Goal: Feedback & Contribution: Submit feedback/report problem

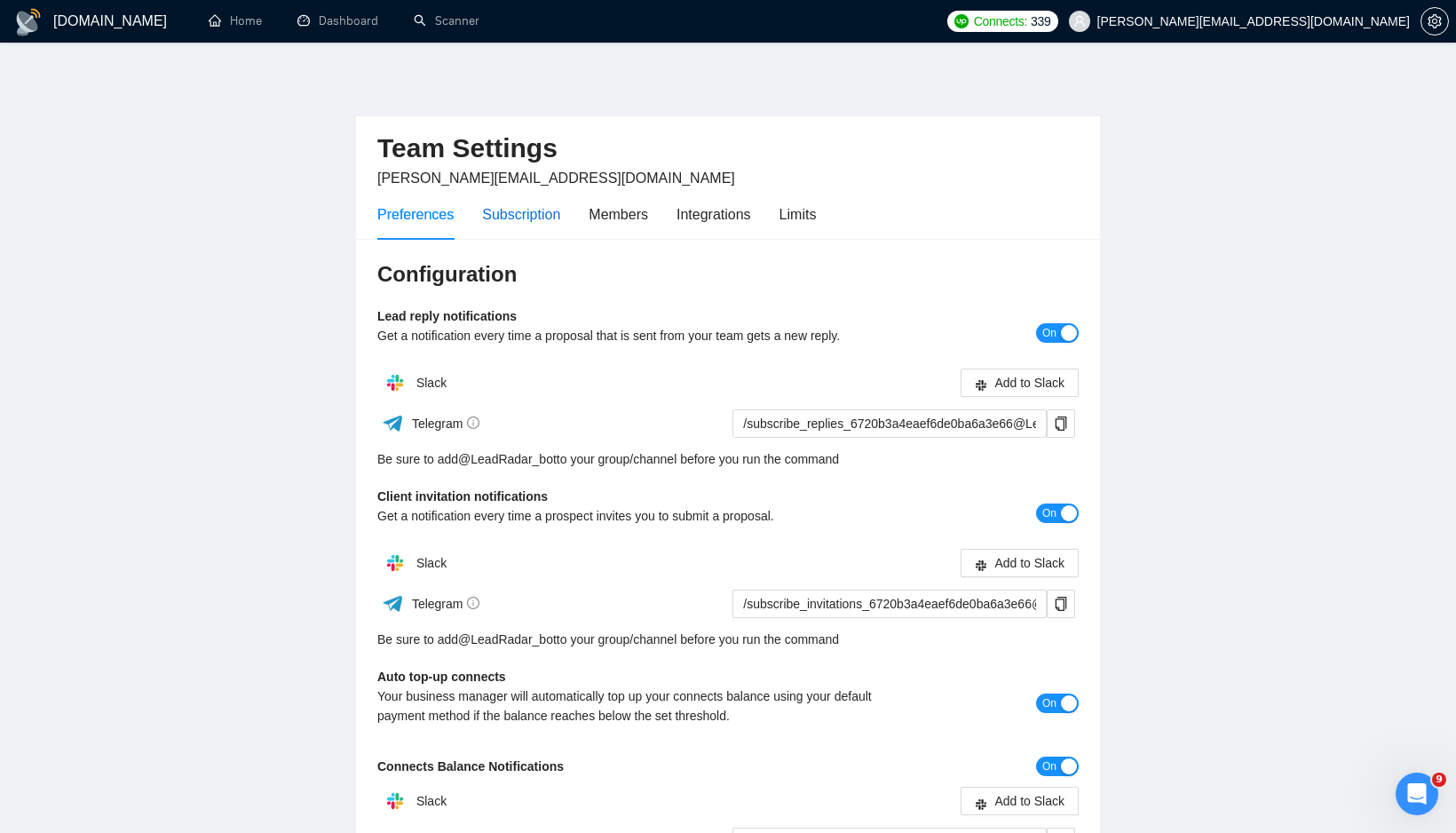
click at [513, 210] on div "Subscription" at bounding box center [521, 215] width 78 height 22
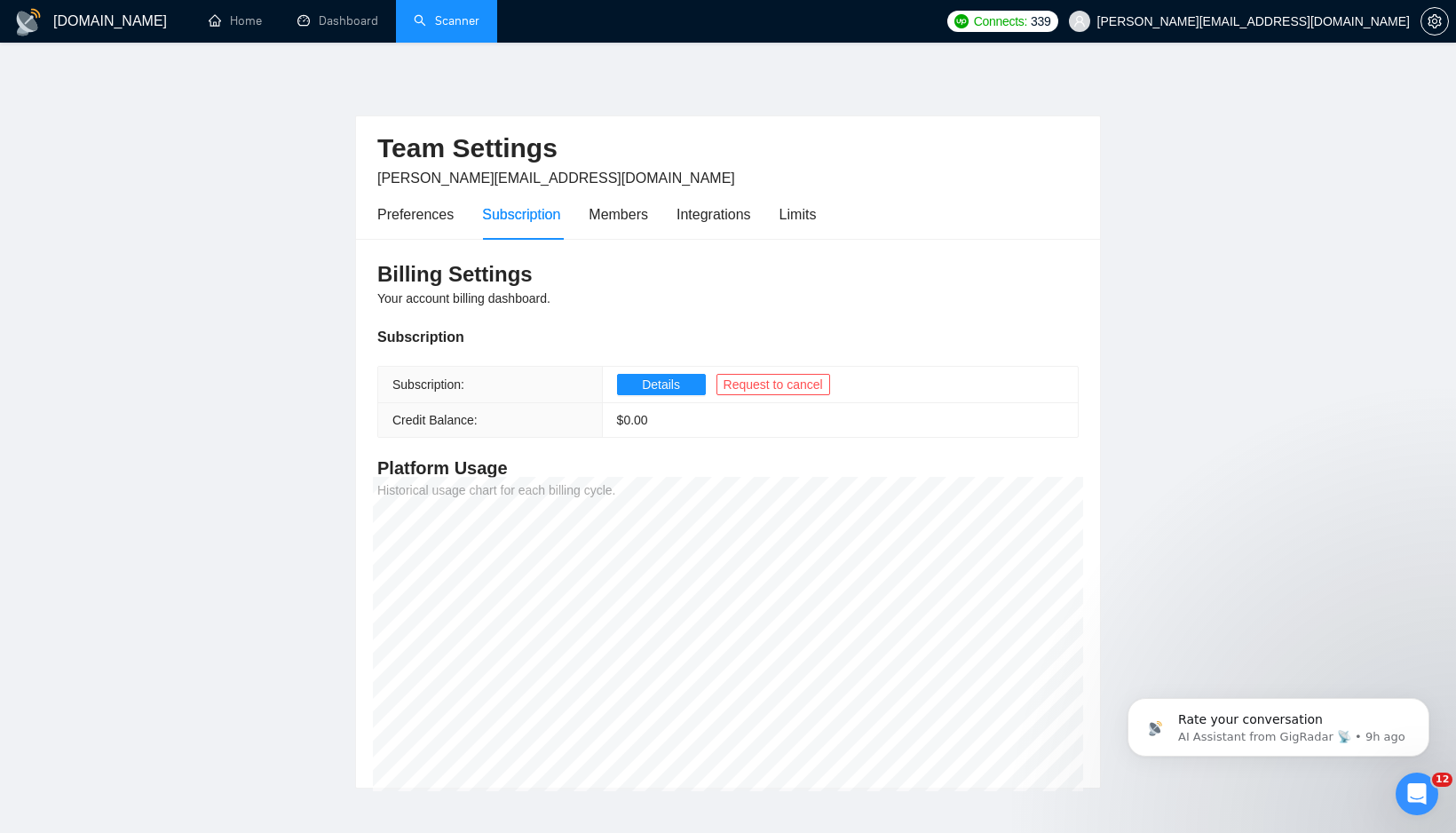
click at [437, 20] on link "Scanner" at bounding box center [446, 20] width 66 height 15
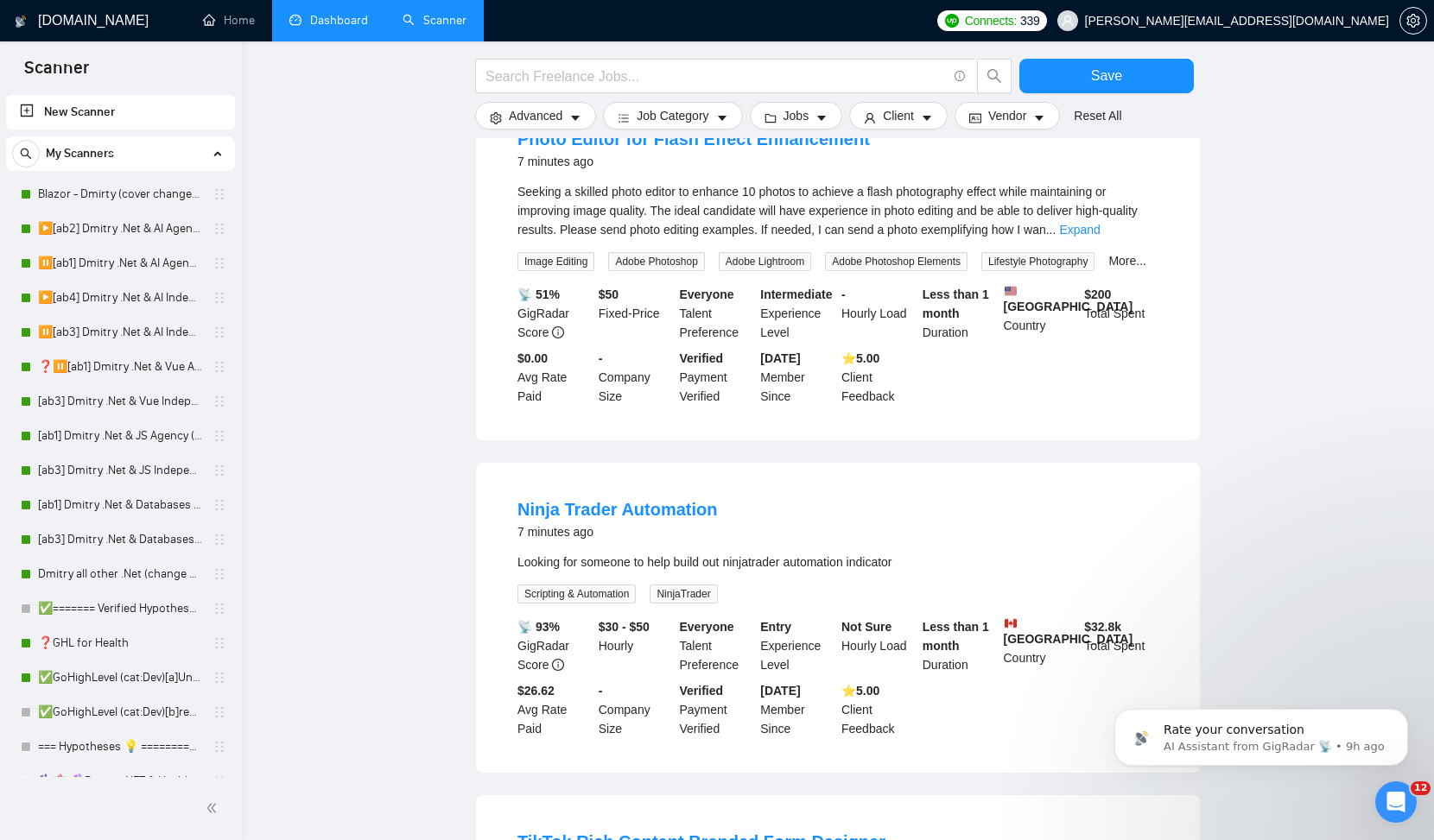
click at [339, 23] on link "Dashboard" at bounding box center [328, 20] width 78 height 14
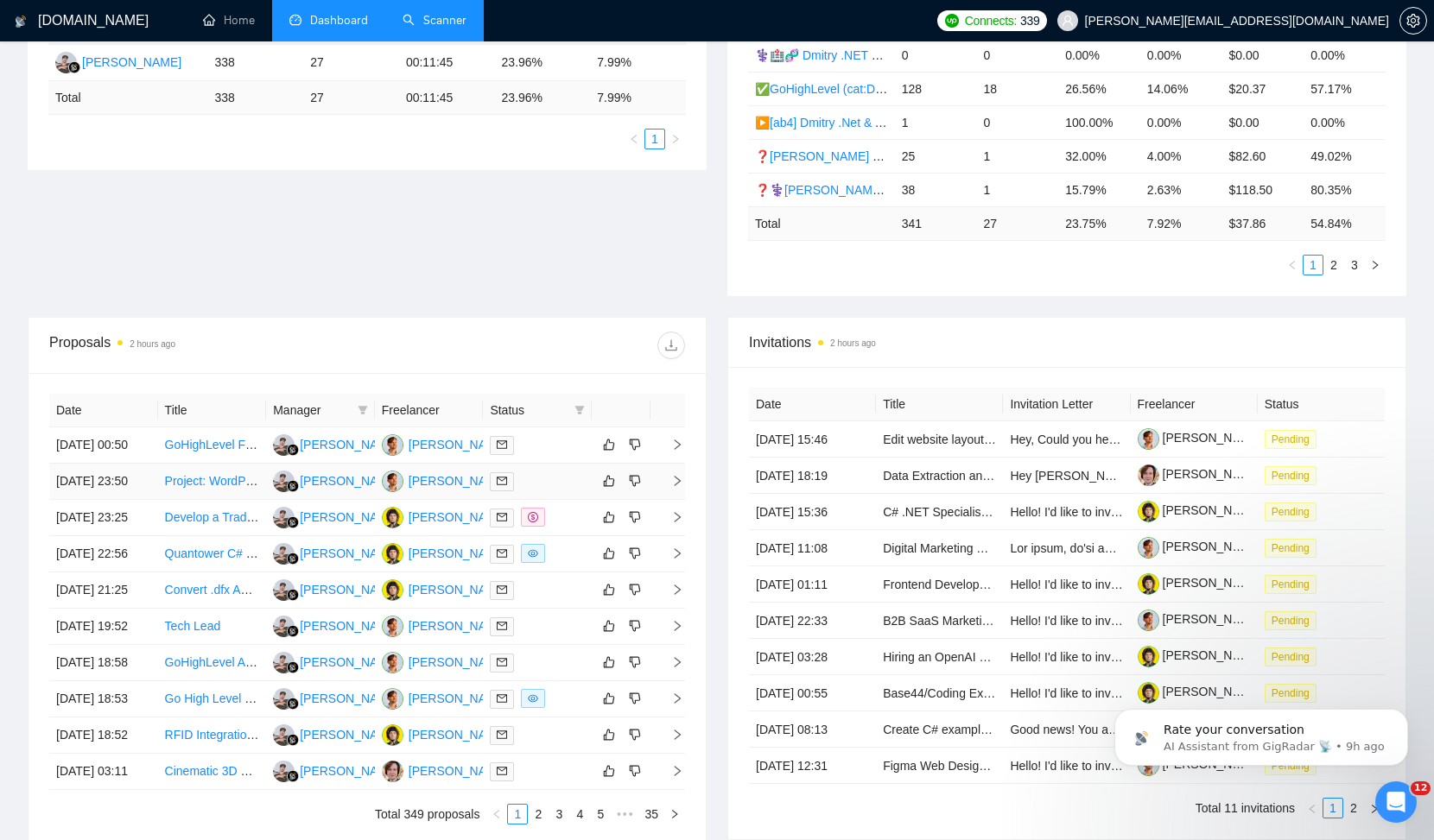
scroll to position [373, 0]
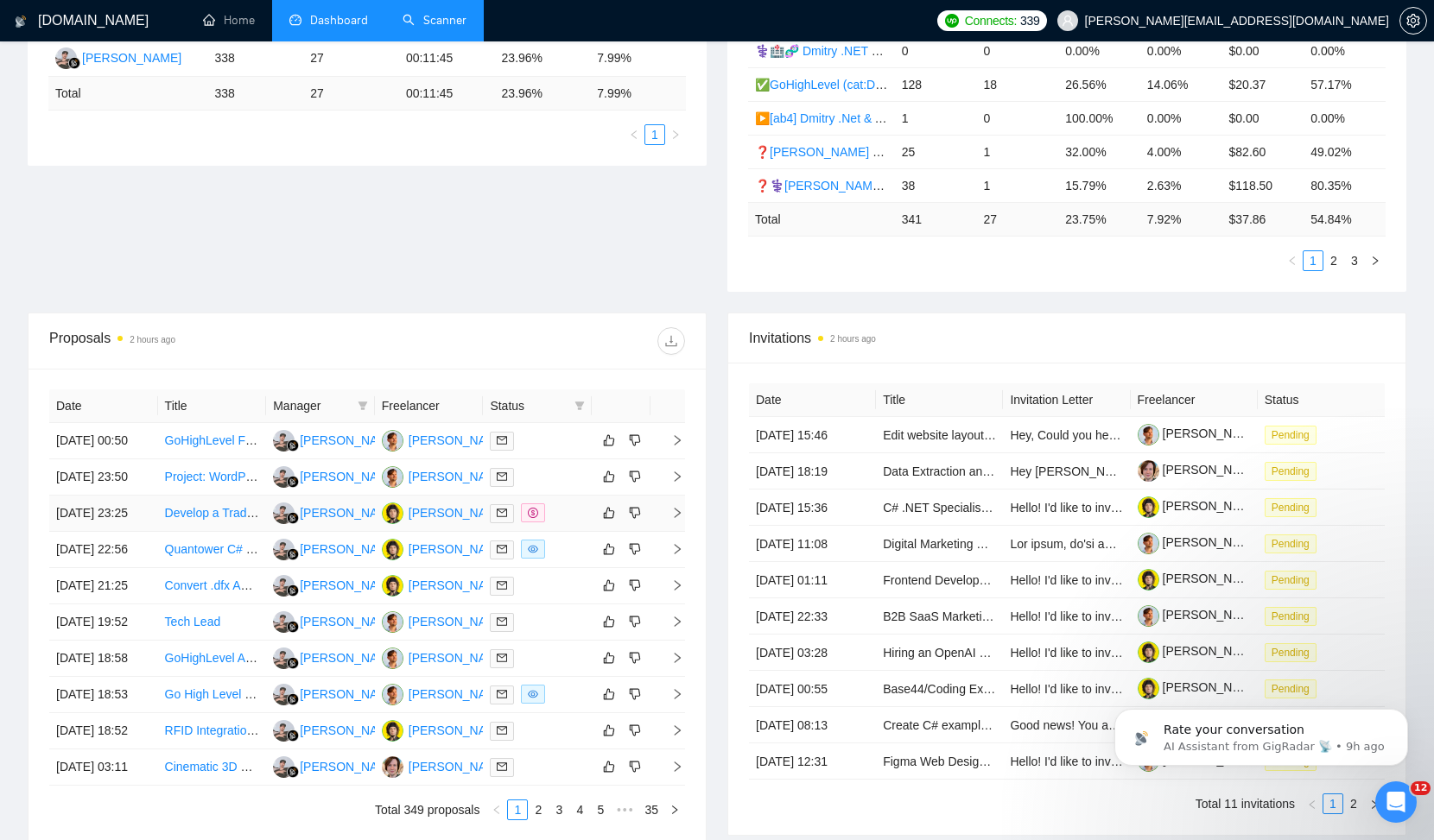
click at [203, 519] on link "Develop a TradingView Scanner from Existing Code" at bounding box center [304, 512] width 278 height 14
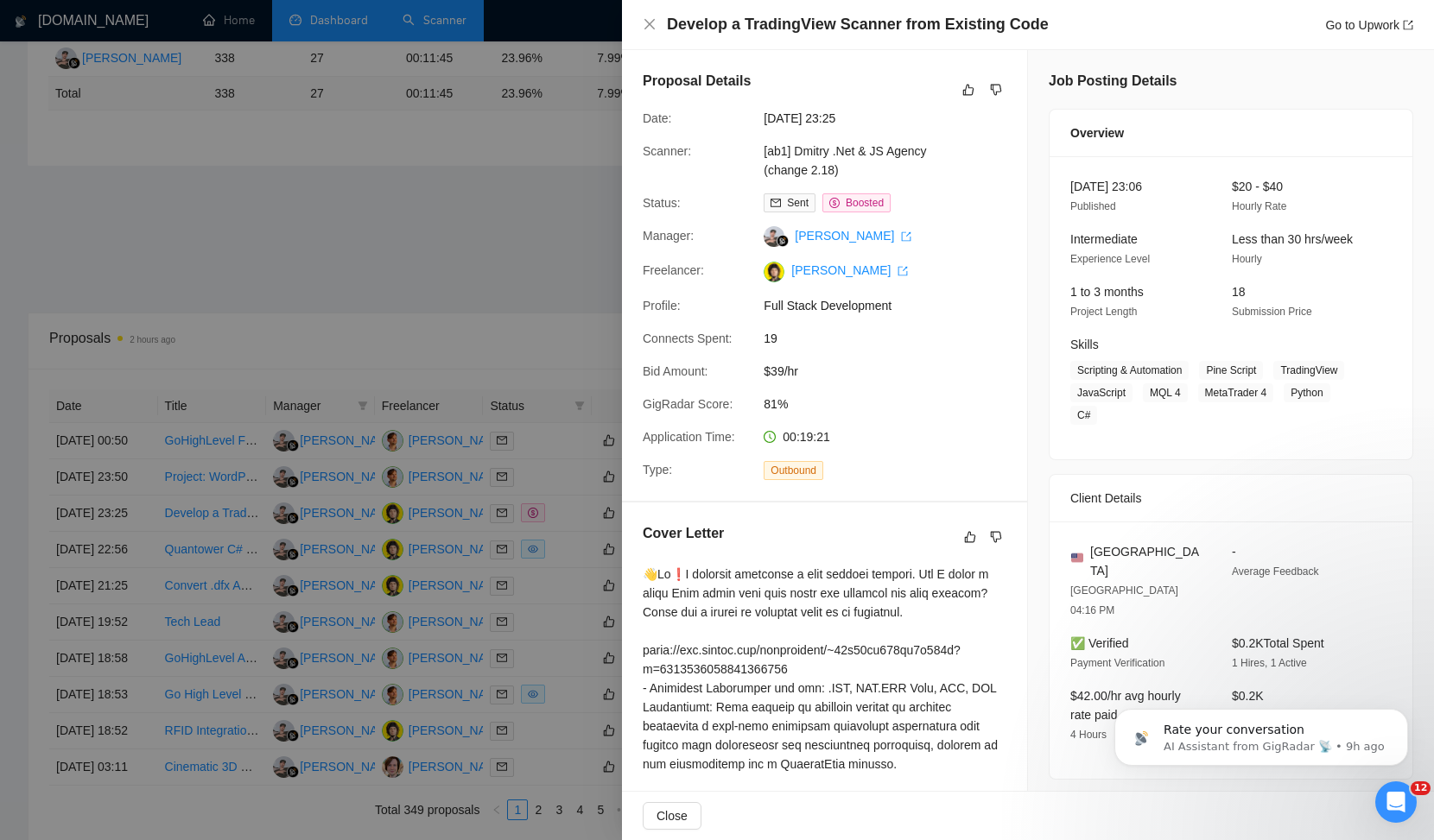
click at [561, 519] on div at bounding box center [717, 420] width 1434 height 840
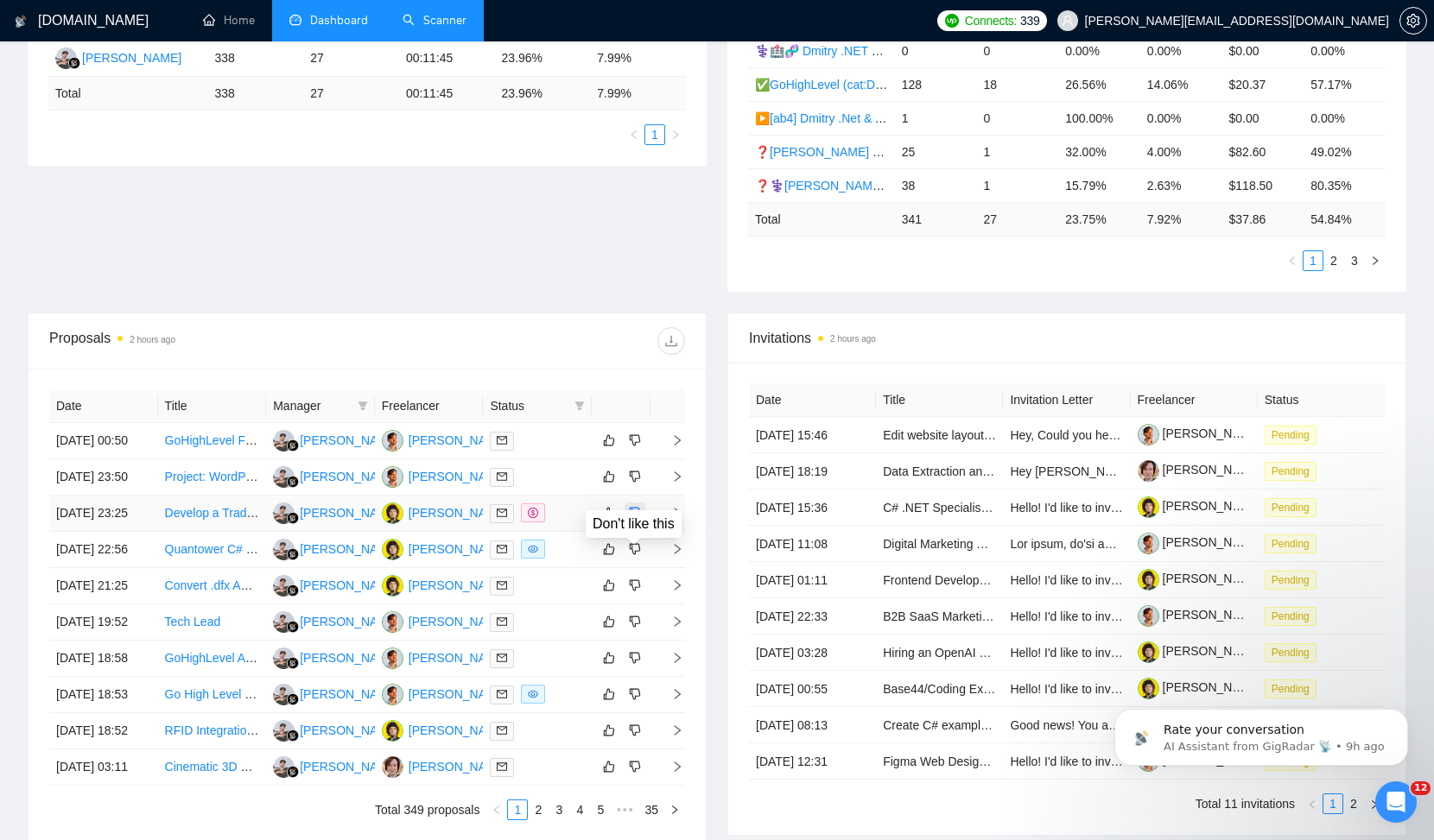
click at [640, 519] on icon "dislike" at bounding box center [635, 513] width 11 height 11
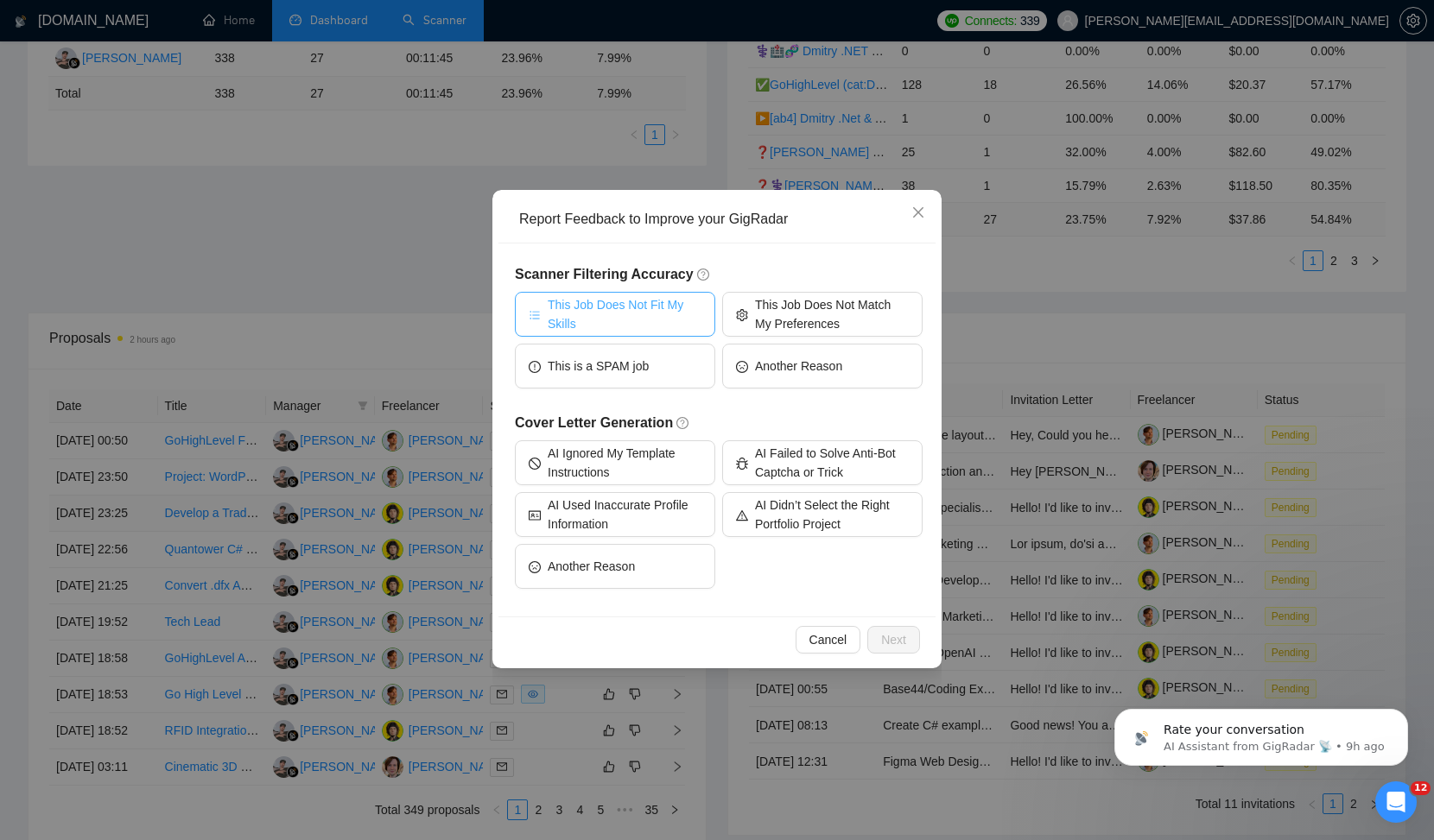
click at [676, 322] on span "This Job Does Not Fit My Skills" at bounding box center [624, 314] width 154 height 38
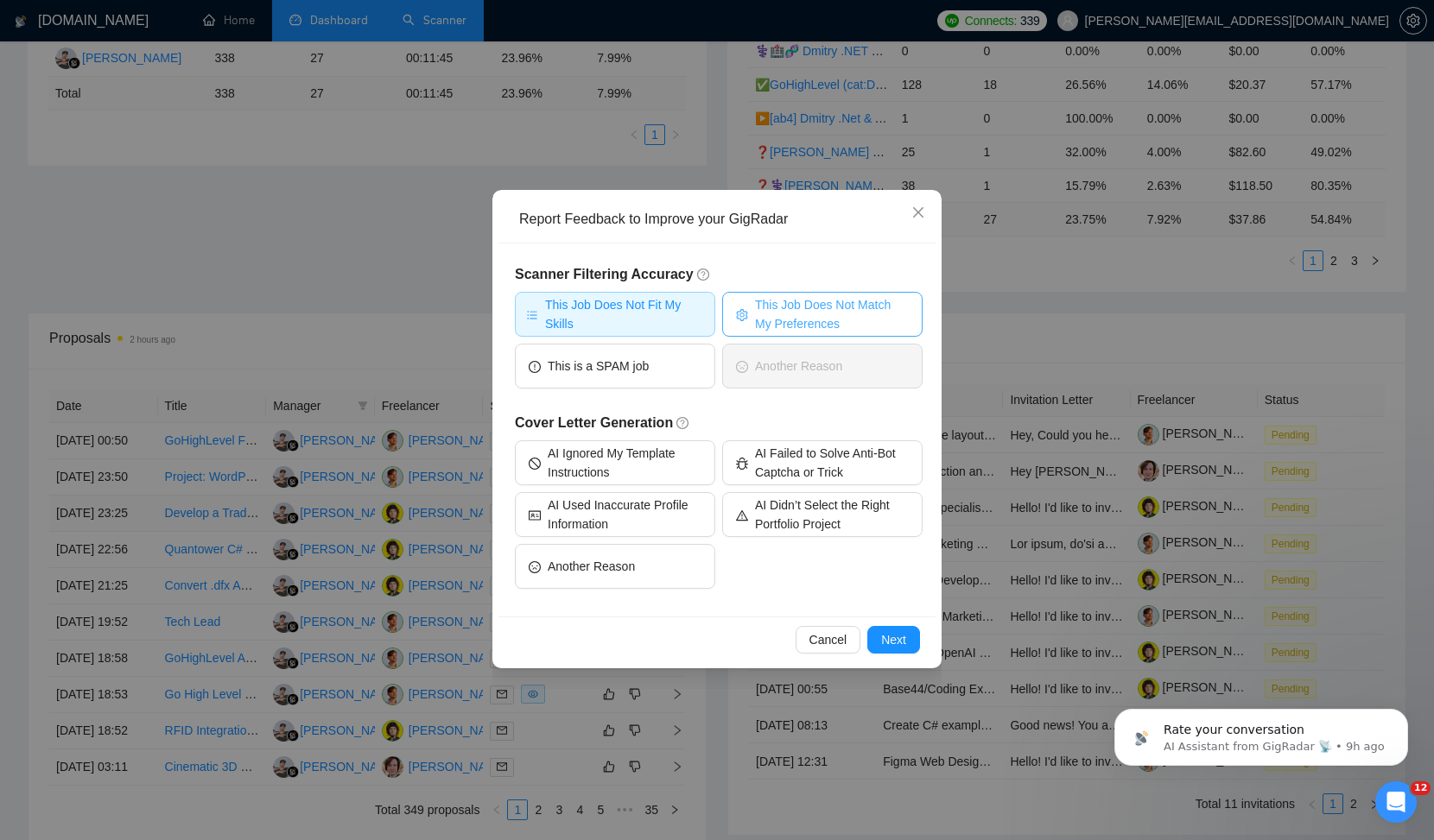
click at [811, 312] on span "This Job Does Not Match My Preferences" at bounding box center [831, 314] width 154 height 38
click at [906, 641] on button "Next" at bounding box center [894, 639] width 52 height 28
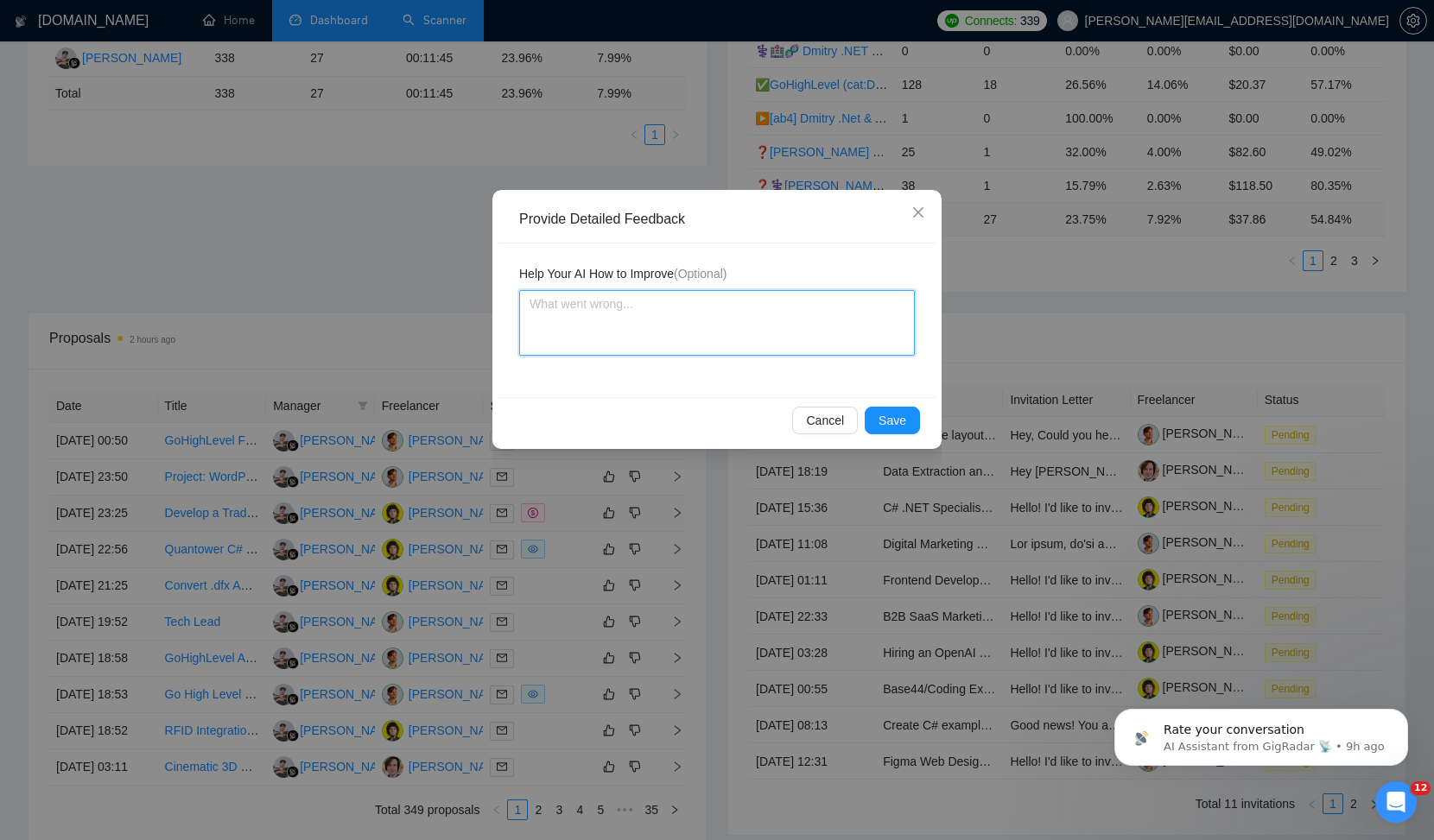
click at [589, 339] on textarea at bounding box center [716, 322] width 395 height 66
type textarea "T"
type textarea "Th"
type textarea "Thi"
type textarea "This"
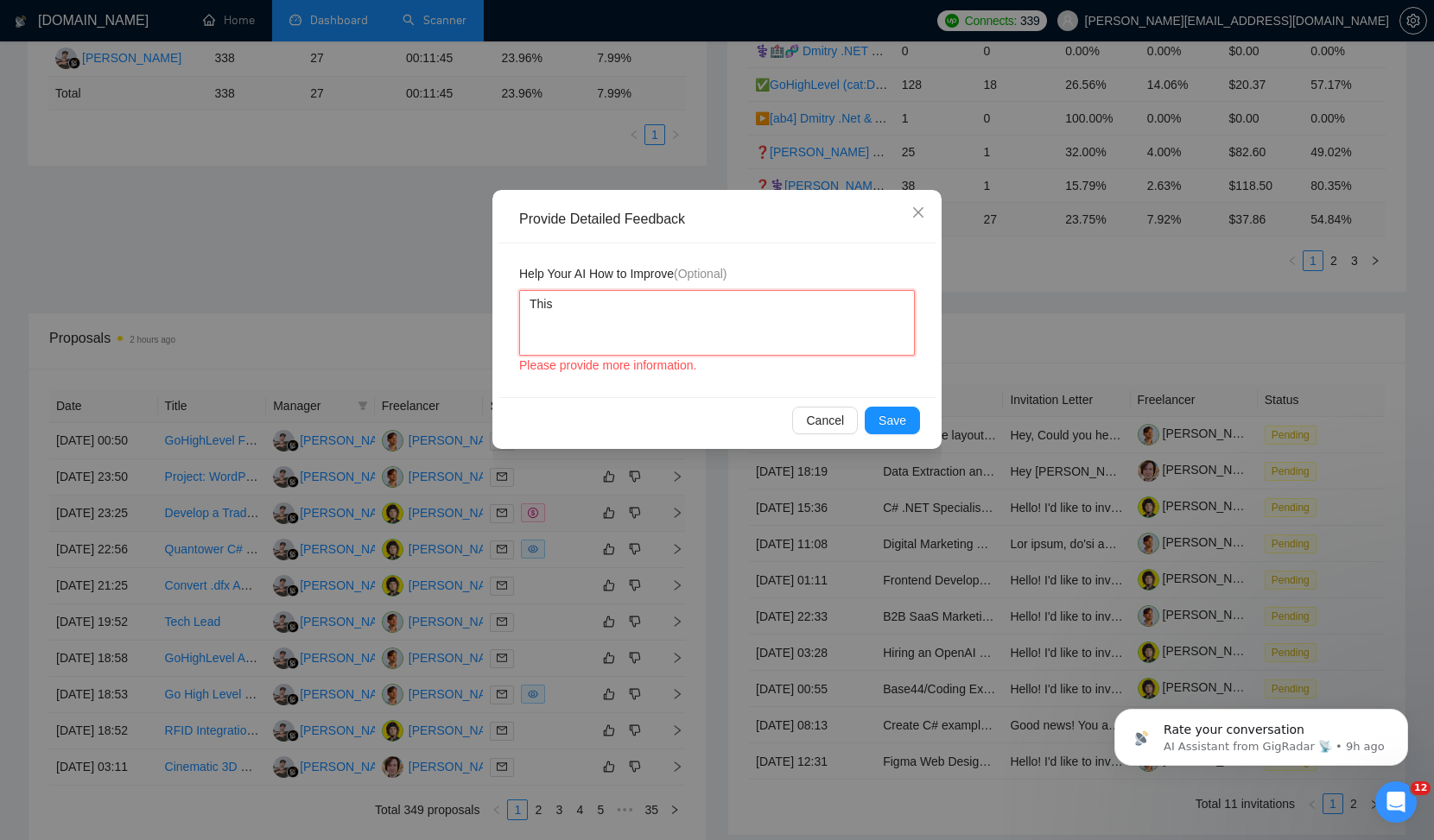
type textarea "This"
type textarea "This i"
type textarea "This is"
type textarea "This is a"
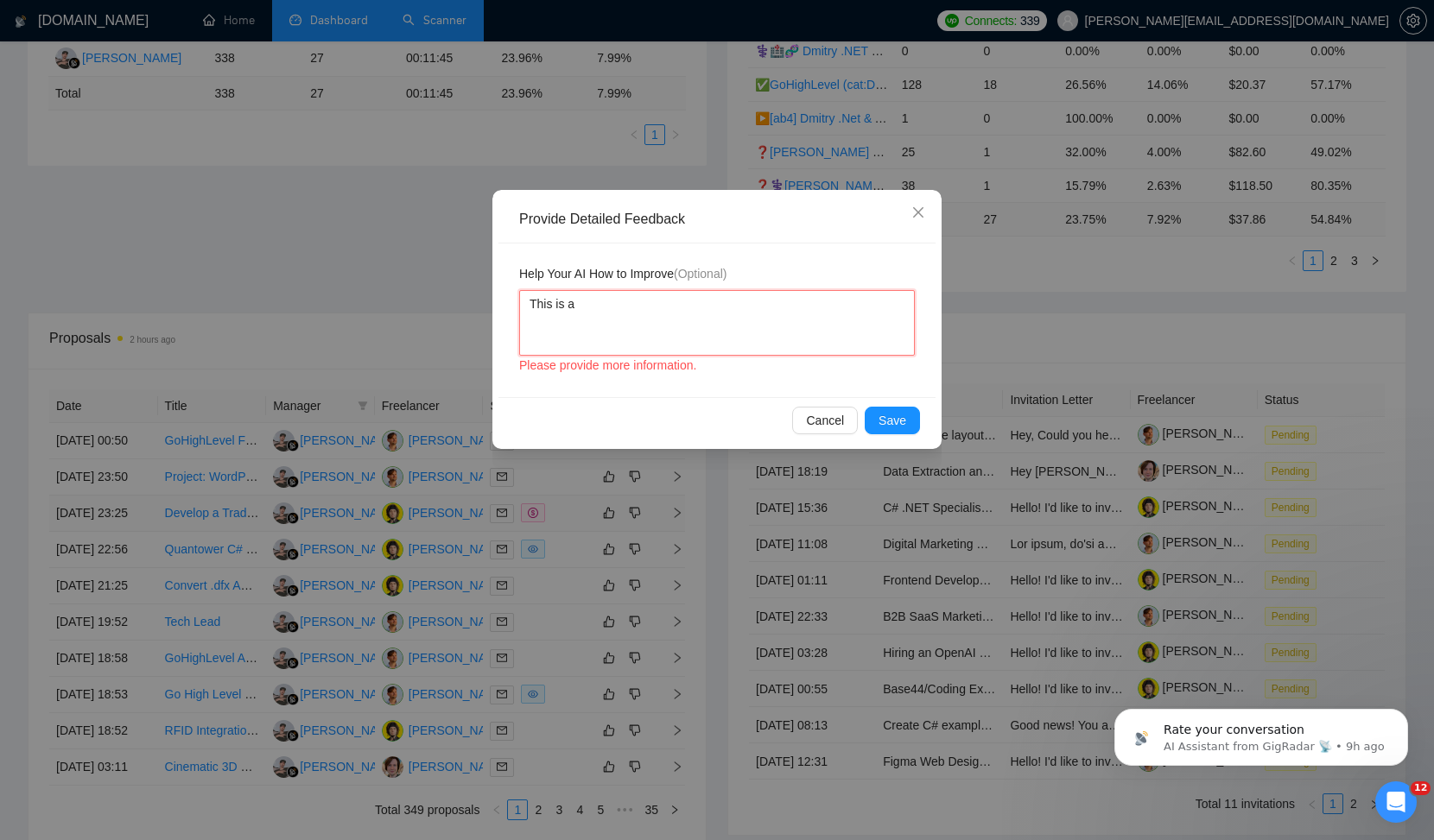
type textarea "This is a t"
type textarea "This is a tr"
type textarea "This is a tra"
type textarea "This is a trad"
type textarea "This is a tradi"
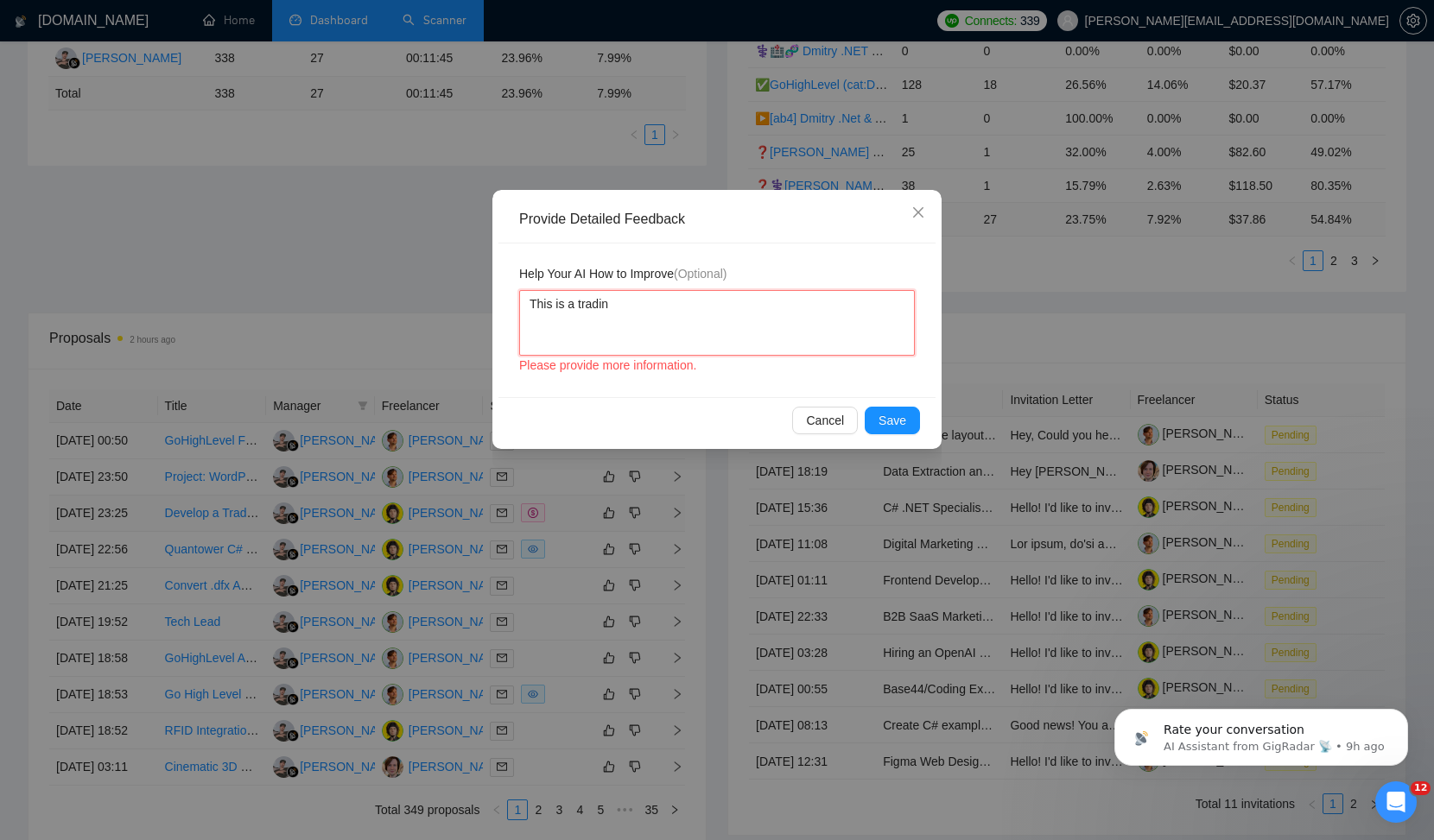
type textarea "This is a trading"
type textarea "This is a trading v"
type textarea "This is a trading vi"
type textarea "This is a trading vie"
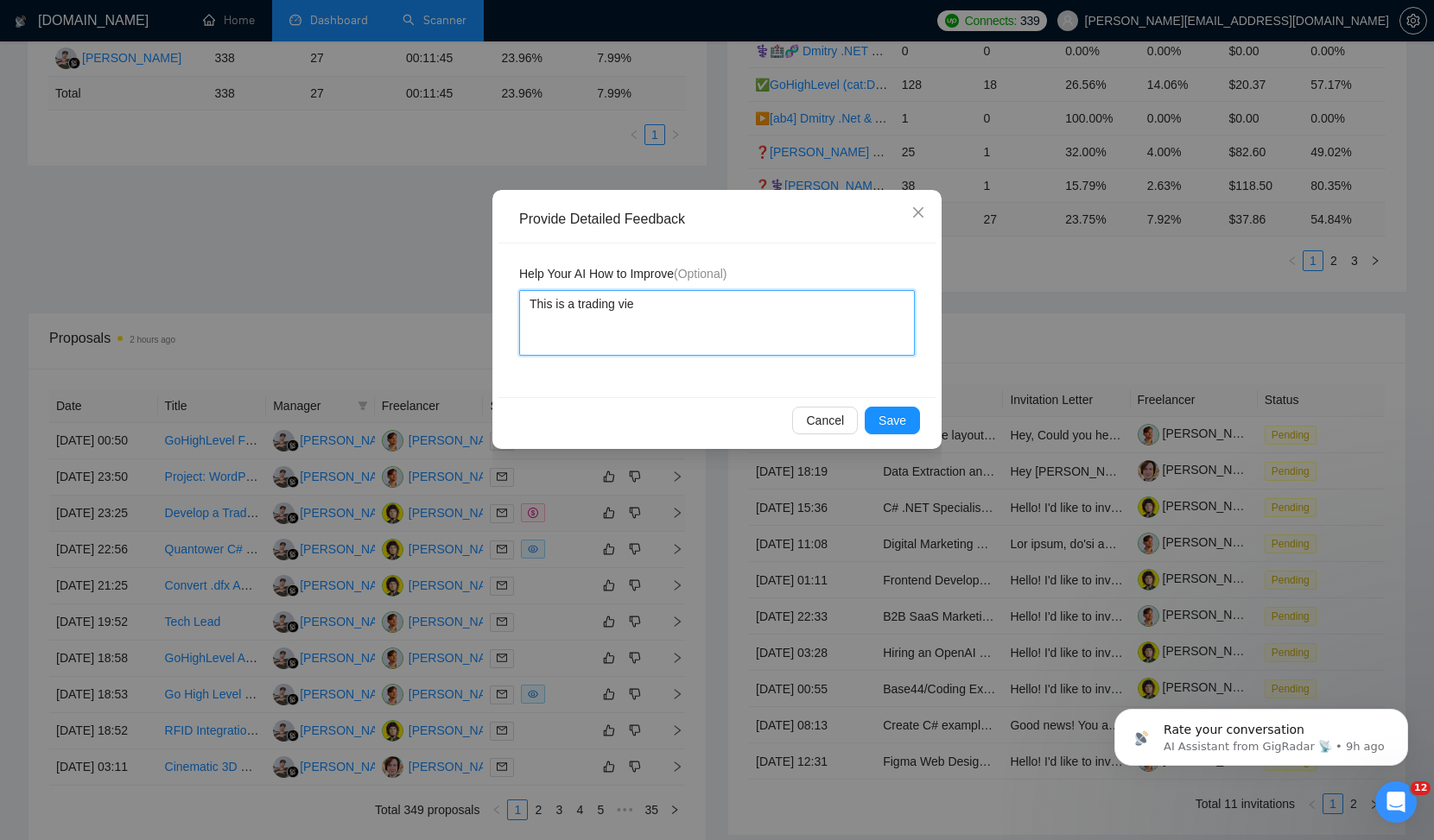
type textarea "This is a trading view"
type textarea "This is a trading view -"
type textarea "This is a trading view - j"
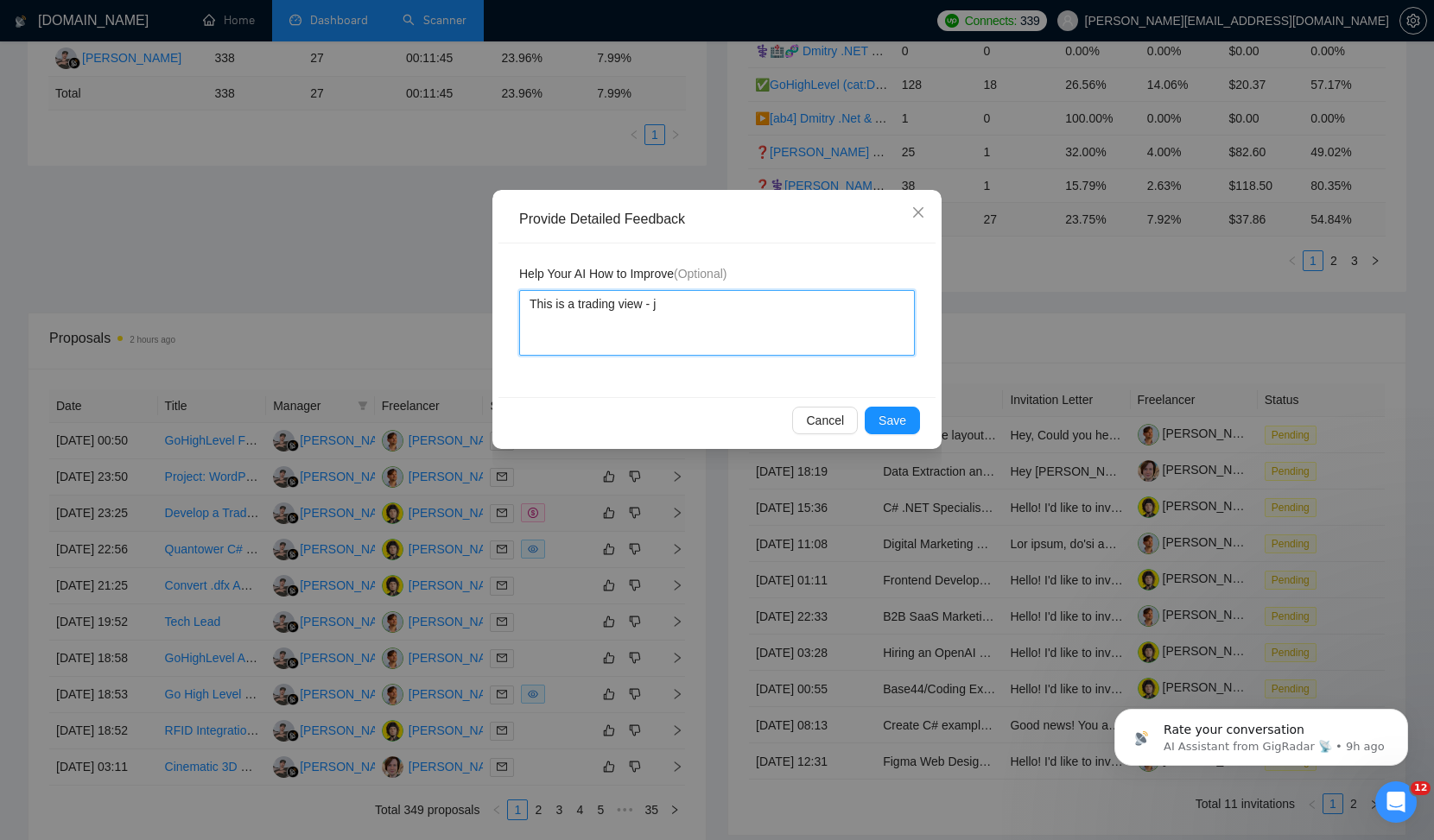
type textarea "This is a trading view - jo"
type textarea "This is a trading view - job"
type textarea "This is a trading view - job/"
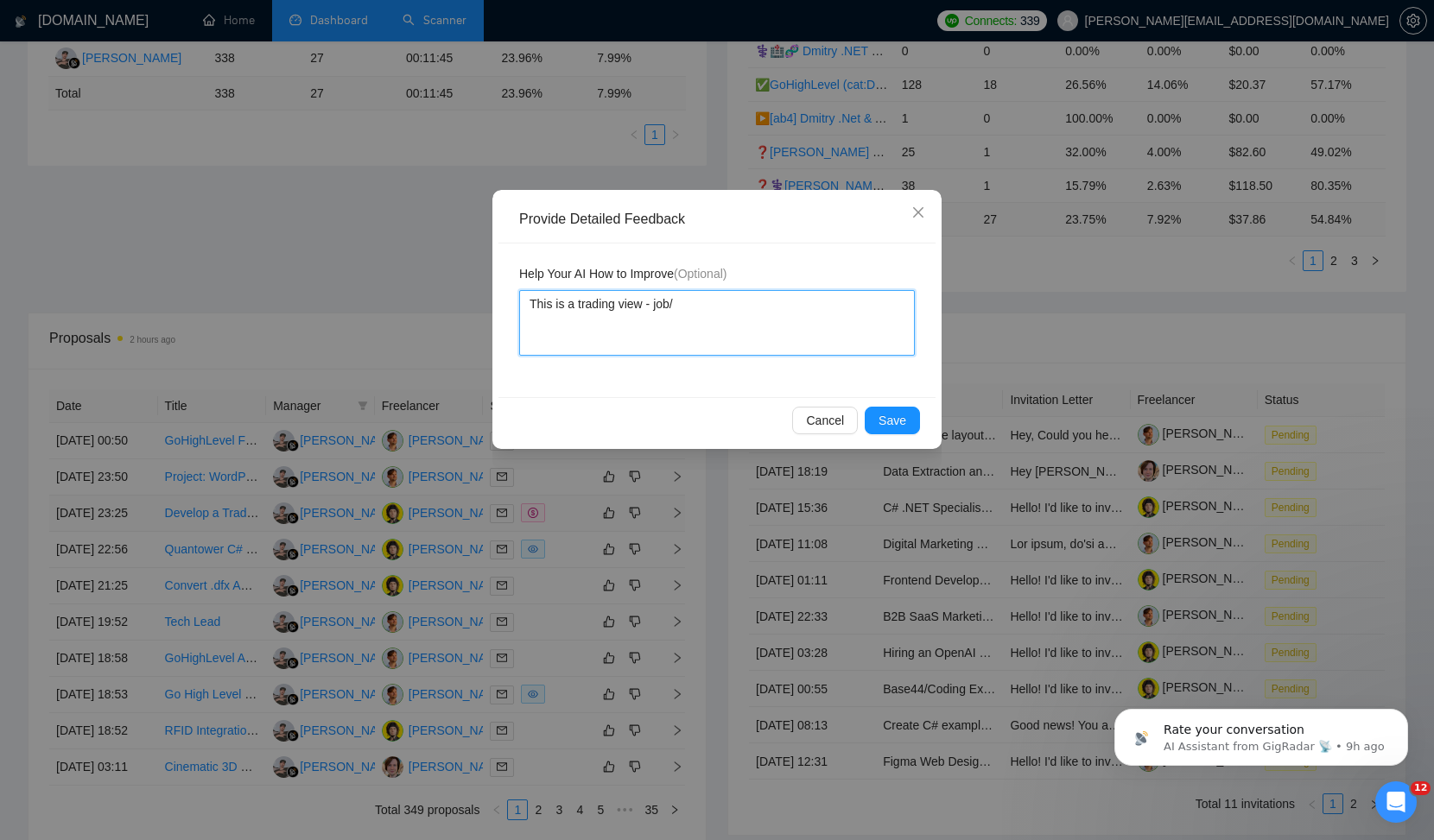
type textarea "This is a trading view - job"
type textarea "This is a trading view - job."
type textarea "This is a trading view - job. D"
type textarea "This is a trading view - job. Dm"
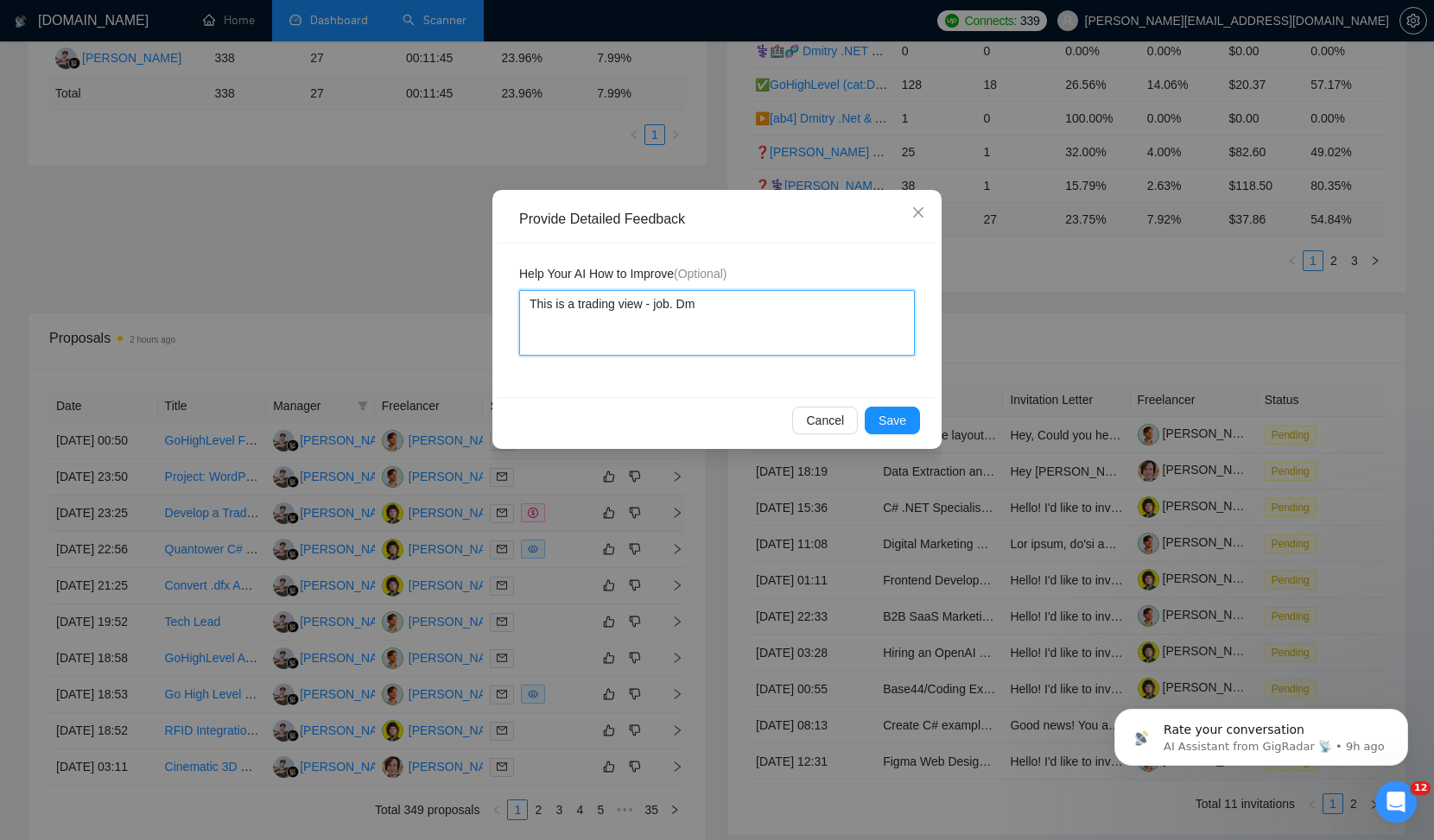
type textarea "This is a trading view - job. Dmi"
type textarea "This is a trading view - job. Dmit"
type textarea "This is a trading view - job. Dmitr"
type textarea "This is a trading view - job. Dmitry"
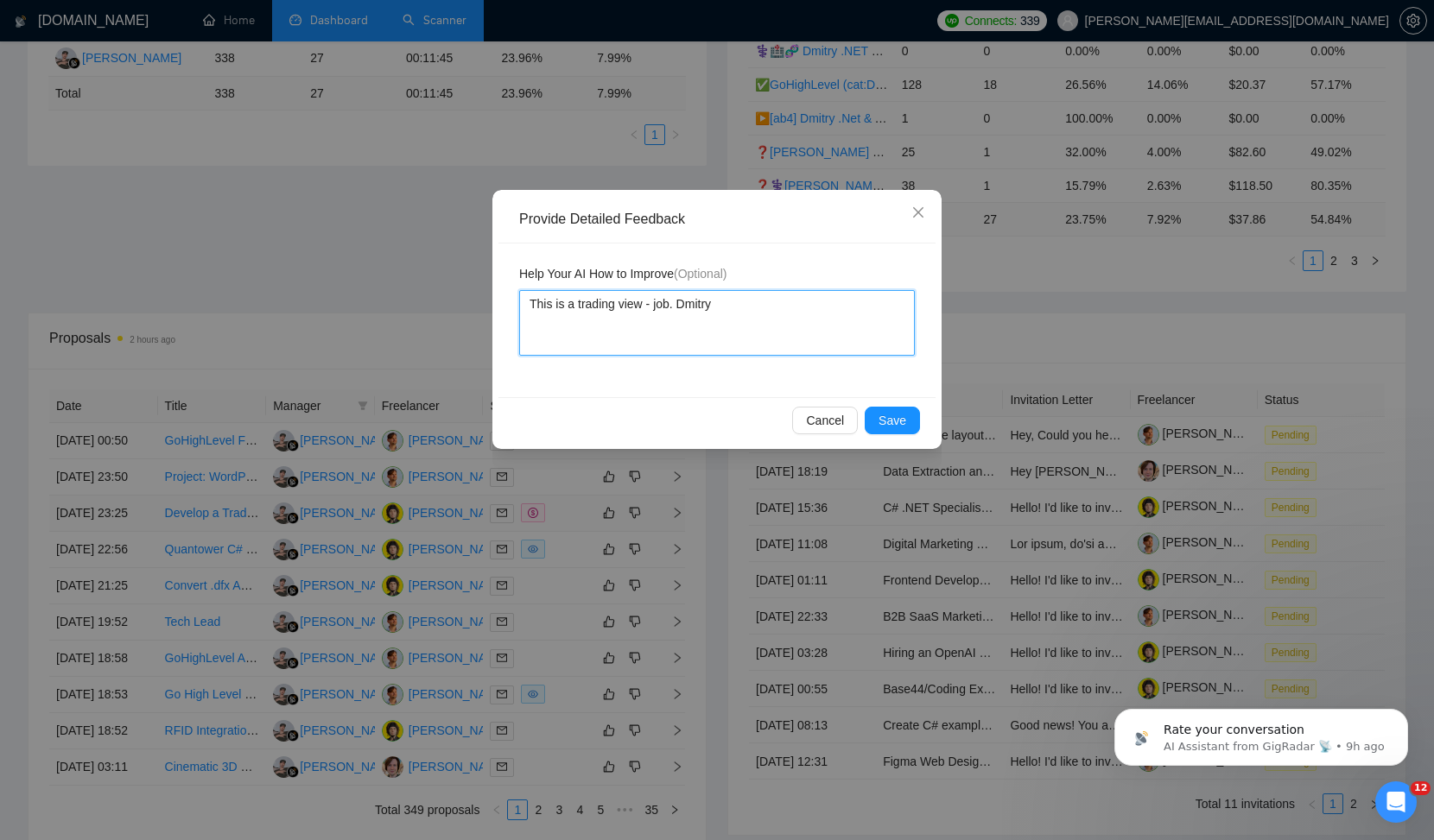
type textarea "This is a trading view - job. Dmitry d"
type textarea "This is a trading view - job. Dmitry do"
type textarea "This is a trading view - job. [PERSON_NAME]"
type textarea "This is a trading view - job. [PERSON_NAME] does"
type textarea "This is a trading view - job. Dmitry doesn"
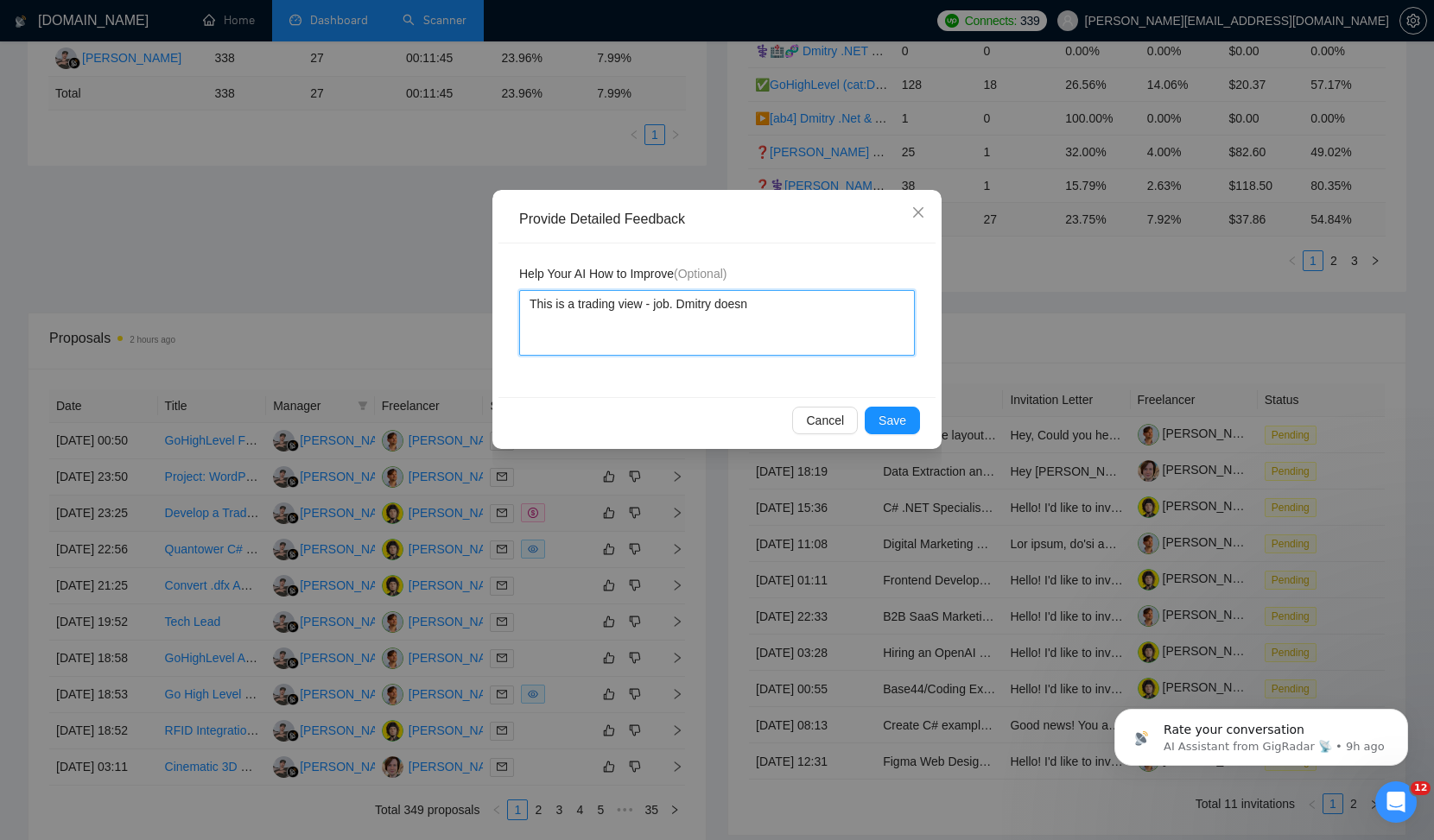
type textarea "This is a trading view - job. [PERSON_NAME] doesn'"
type textarea "This is a trading view - job. [PERSON_NAME] doesn't"
type textarea "This is a trading view - job. [PERSON_NAME] doesn't h"
type textarea "This is a trading view - job. [PERSON_NAME] doesn't ha"
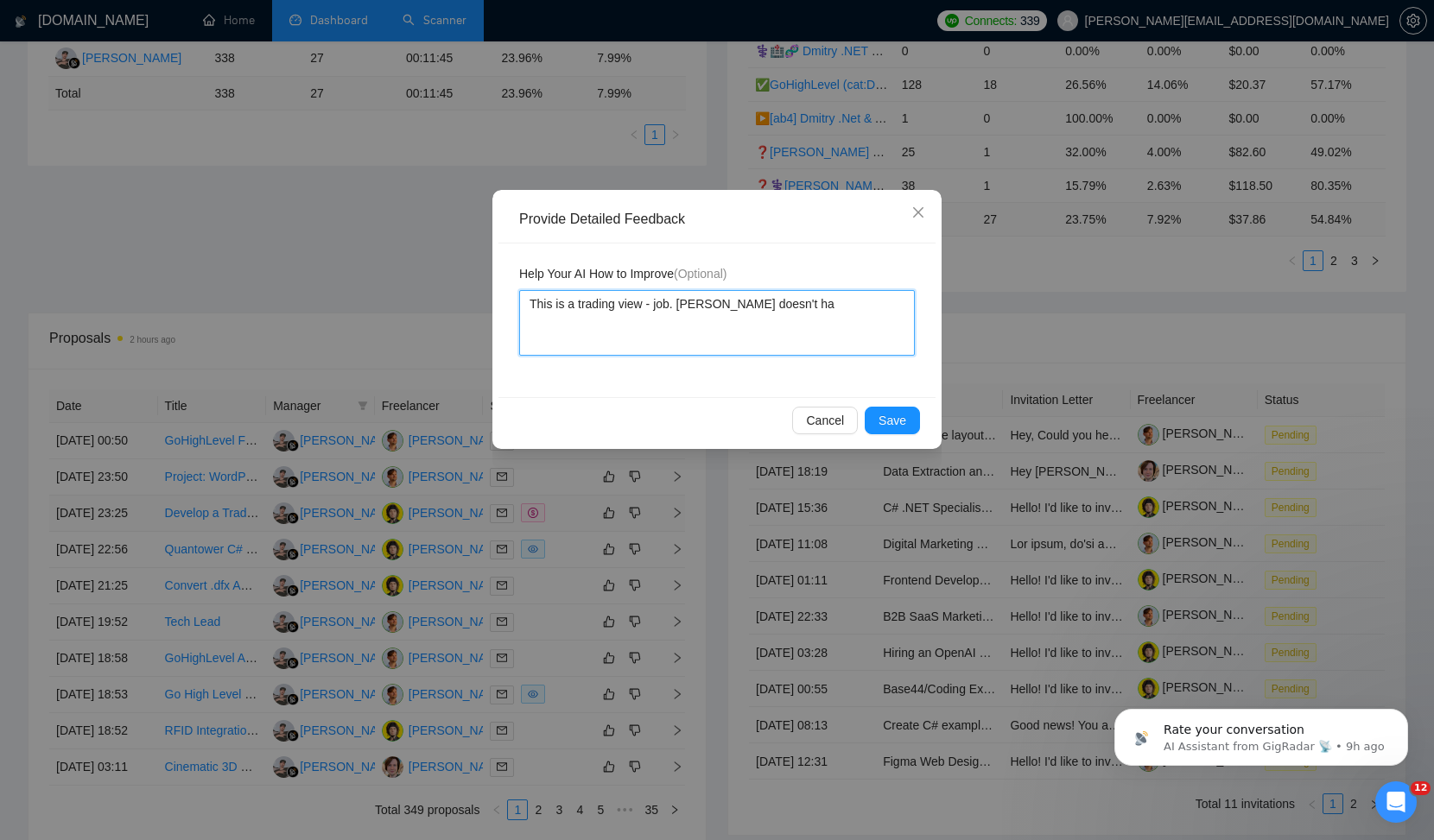
type textarea "This is a trading view - job. [PERSON_NAME] doesn't hav"
type textarea "This is a trading view - job. [PERSON_NAME] doesn't have"
type textarea "This is a trading view - job. [PERSON_NAME] doesn't have e"
type textarea "This is a trading view - job. [PERSON_NAME] doesn't have ex"
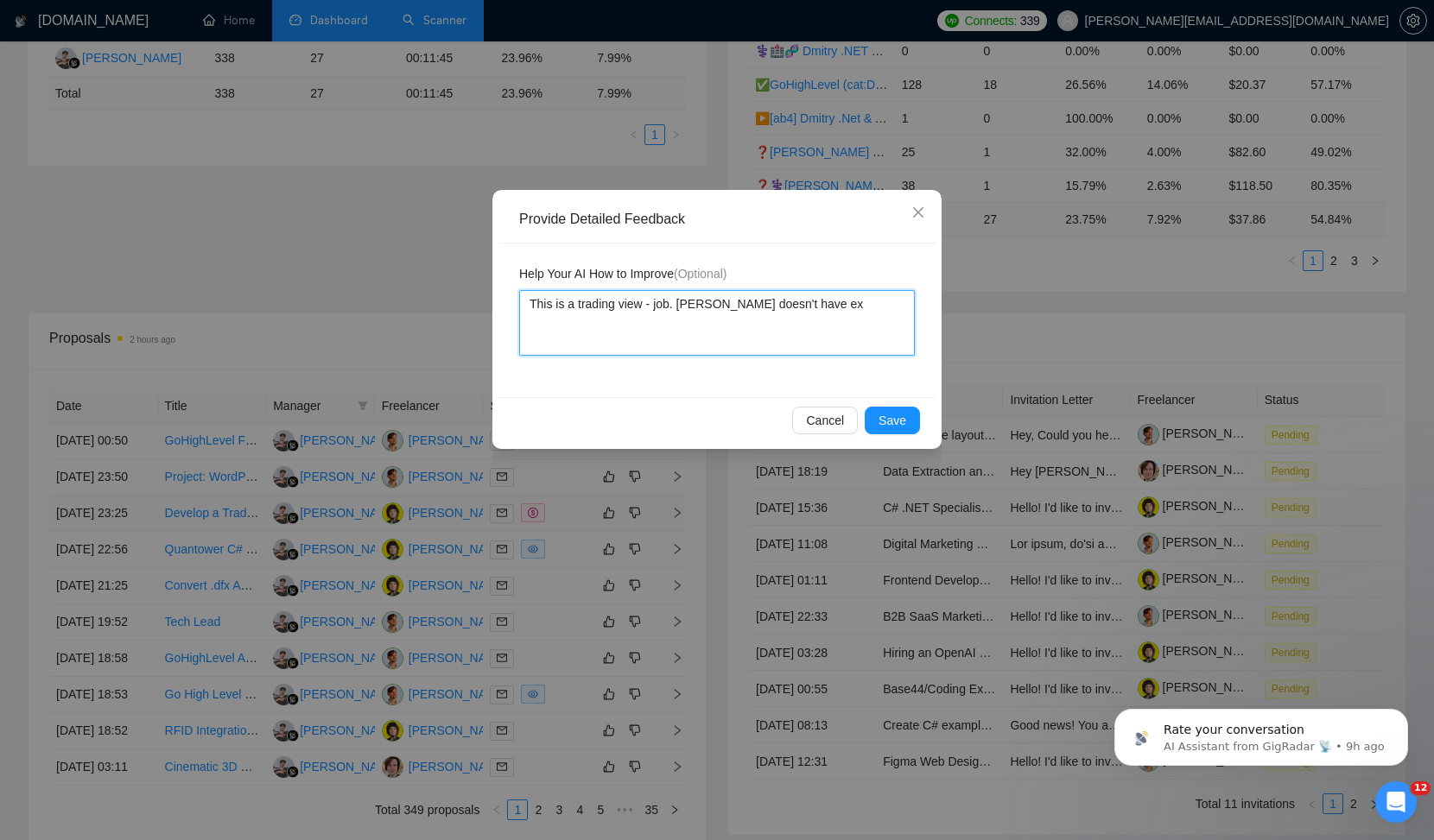
type textarea "This is a trading view - job. [PERSON_NAME] doesn't have exp"
type textarea "This is a trading view - job. [PERSON_NAME] doesn't have expe"
type textarea "This is a trading view - job. [PERSON_NAME] doesn't have exper"
type textarea "This is a trading view - job. [PERSON_NAME] doesn't have experi"
type textarea "This is a trading view - job. [PERSON_NAME] doesn't have experie"
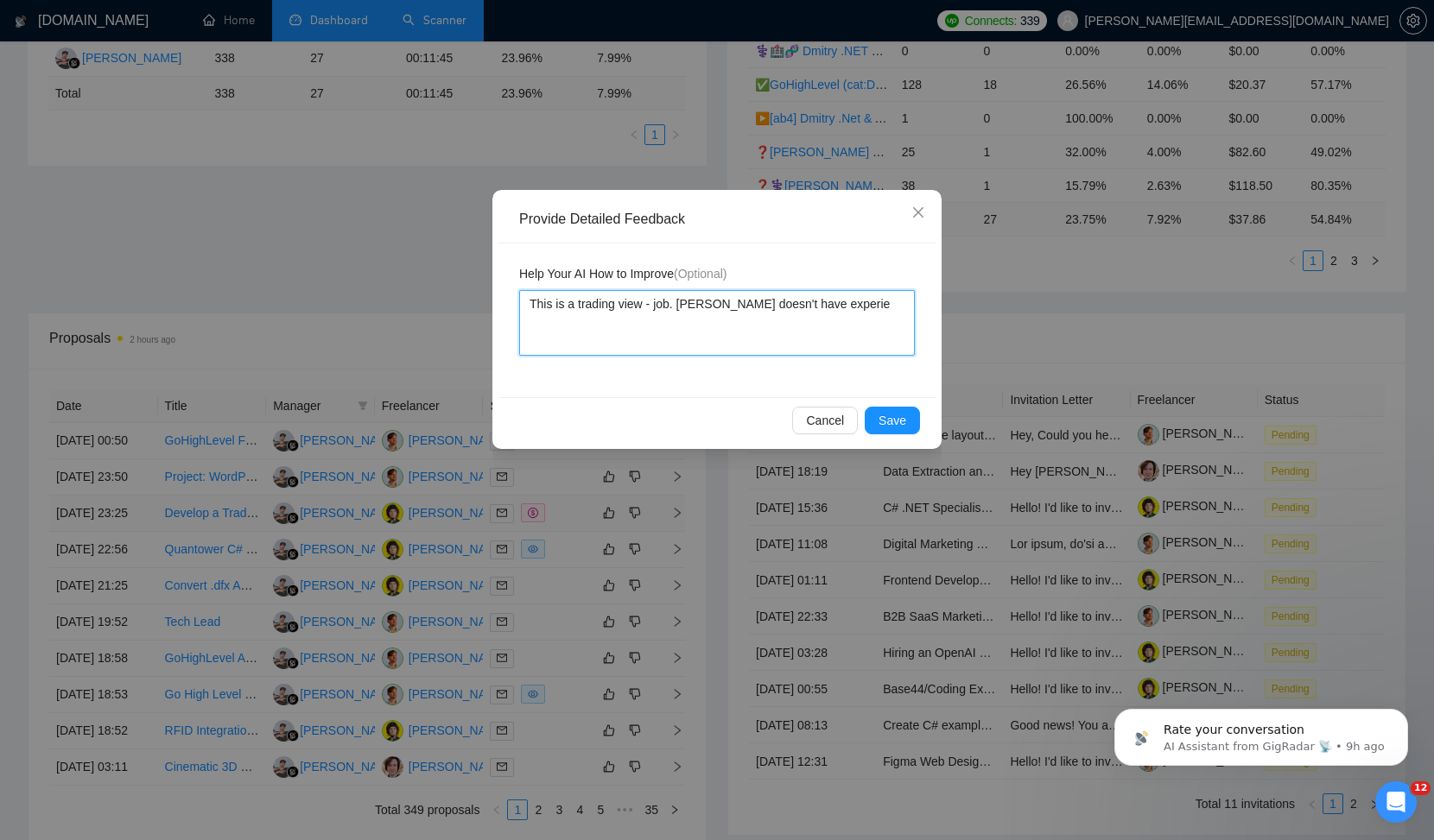
type textarea "This is a trading view - job. [PERSON_NAME] doesn't have experien"
type textarea "This is a trading view - job. [PERSON_NAME] doesn't have experienc"
type textarea "This is a trading view - job. [PERSON_NAME] doesn't have experience"
type textarea "This is a trading view - job. [PERSON_NAME] doesn't have experience w"
type textarea "This is a trading view - job. [PERSON_NAME] doesn't have experience wi"
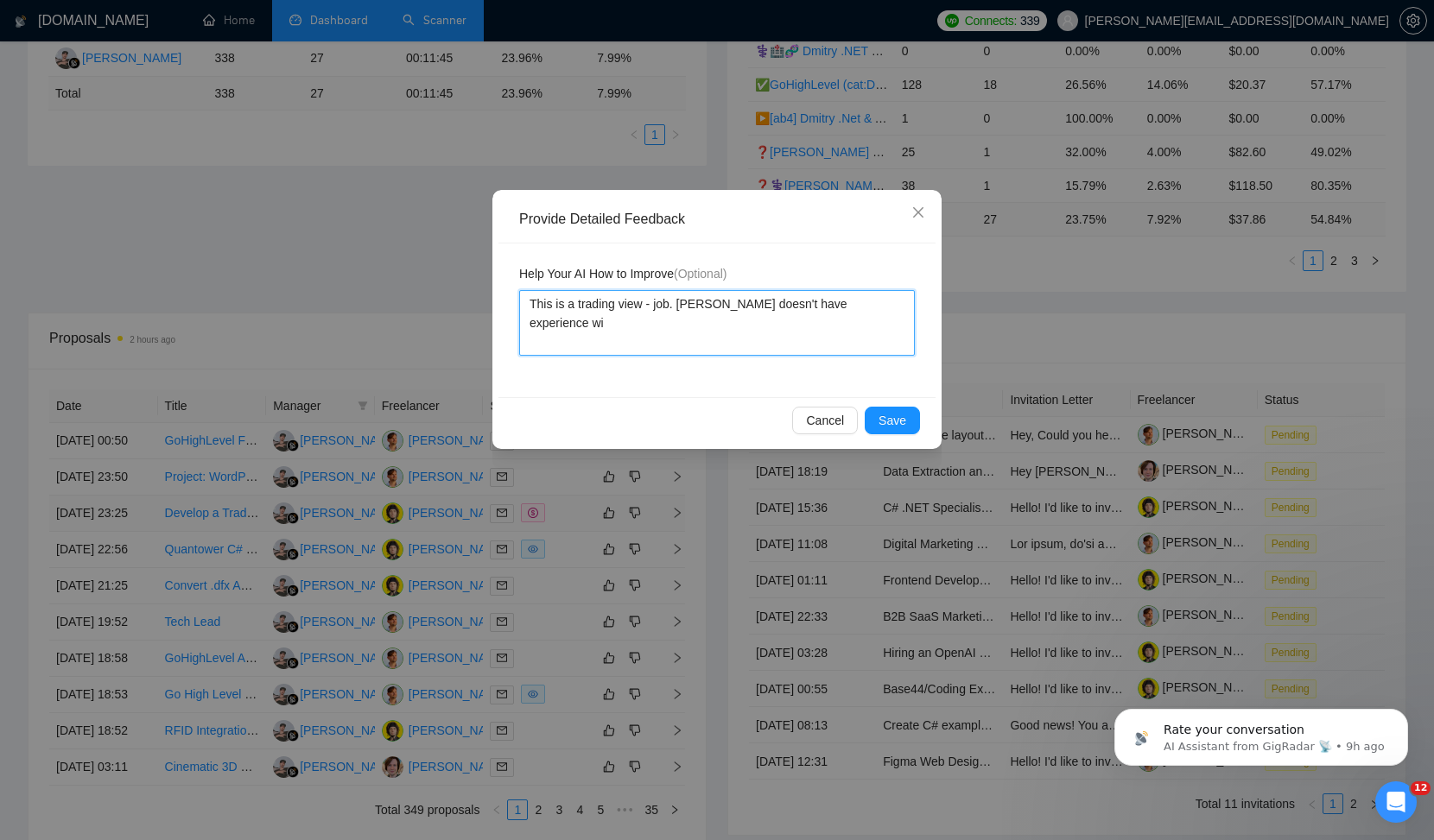
type textarea "This is a trading view - job. [PERSON_NAME] doesn't have experience wit"
type textarea "This is a trading view - job. [PERSON_NAME] doesn't have experience with"
type textarea "This is a trading view - job. [PERSON_NAME] doesn't have experience with t"
type textarea "This is a trading view - job. [PERSON_NAME] doesn't have experience with th"
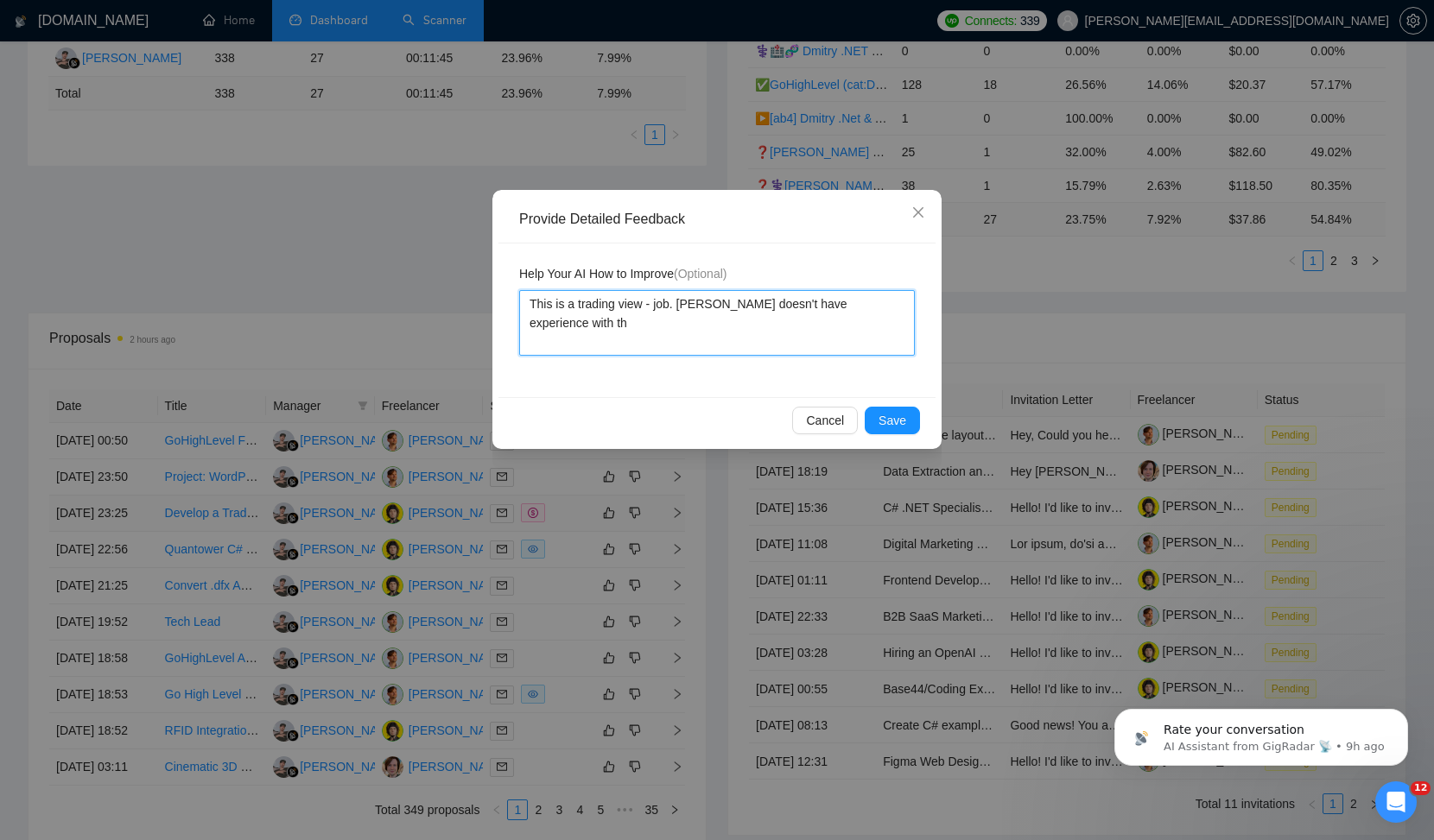
type textarea "This is a trading view - job. [PERSON_NAME] doesn't have experience with tha"
type textarea "This is a trading view - job. [PERSON_NAME] doesn't have experience with that"
type textarea "This is a trading view - job. [PERSON_NAME] doesn't have experience with that t"
type textarea "This is a trading view - job. [PERSON_NAME] doesn't have experience with that te"
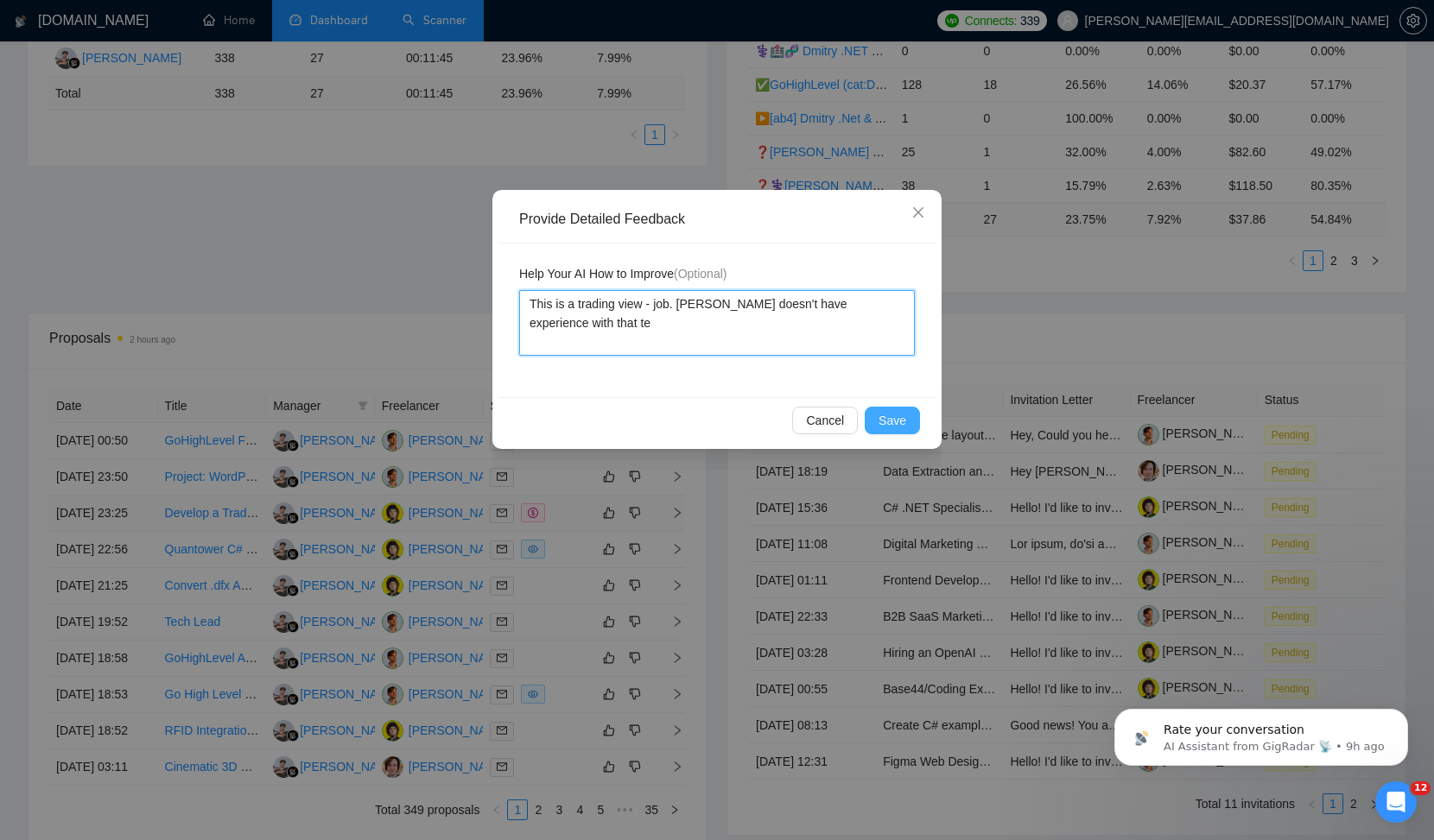
type textarea "This is a trading view - job. [PERSON_NAME] doesn't have experience with that t…"
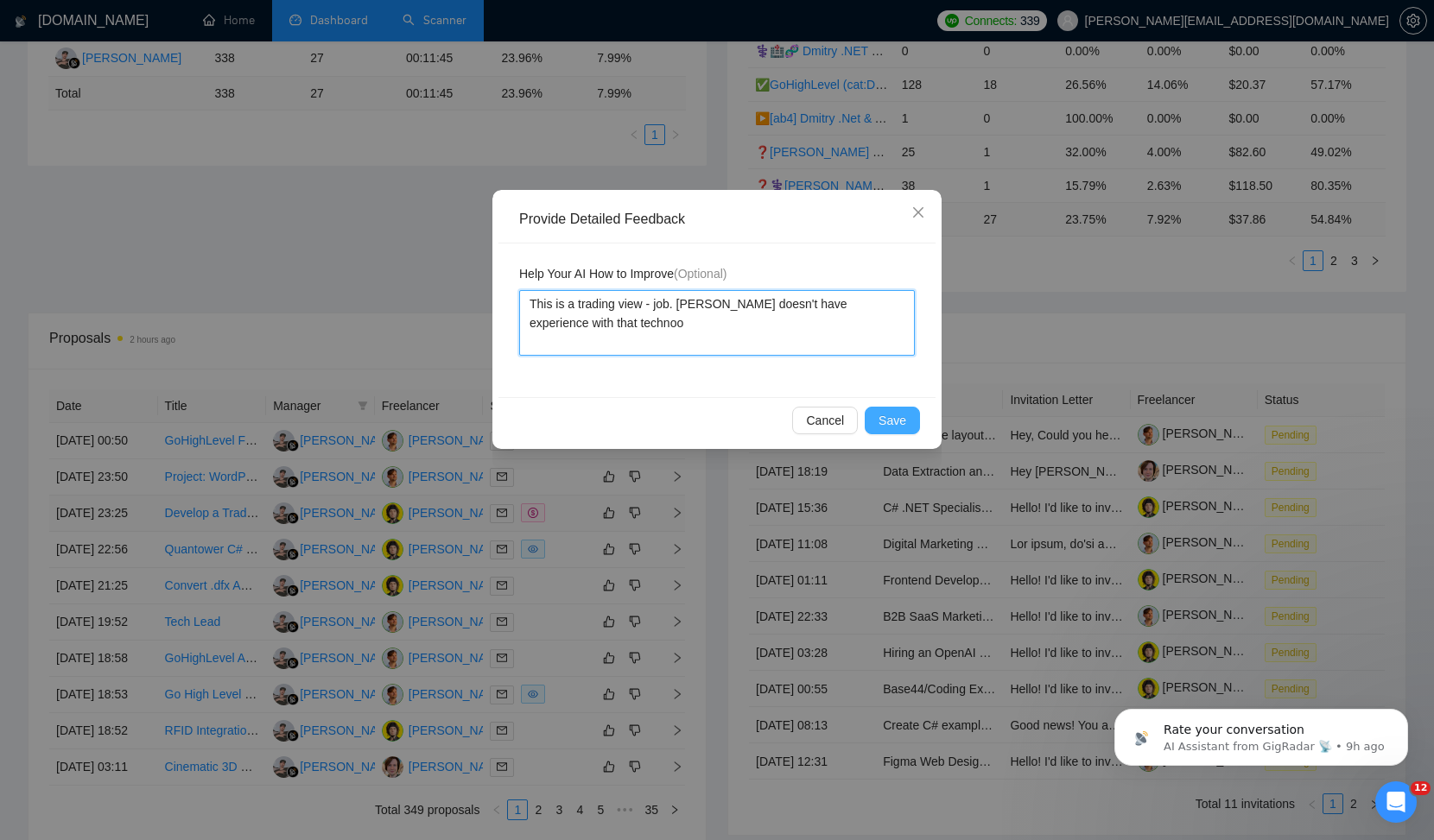
type textarea "This is a trading view - job. [PERSON_NAME] doesn't have experience with that t…"
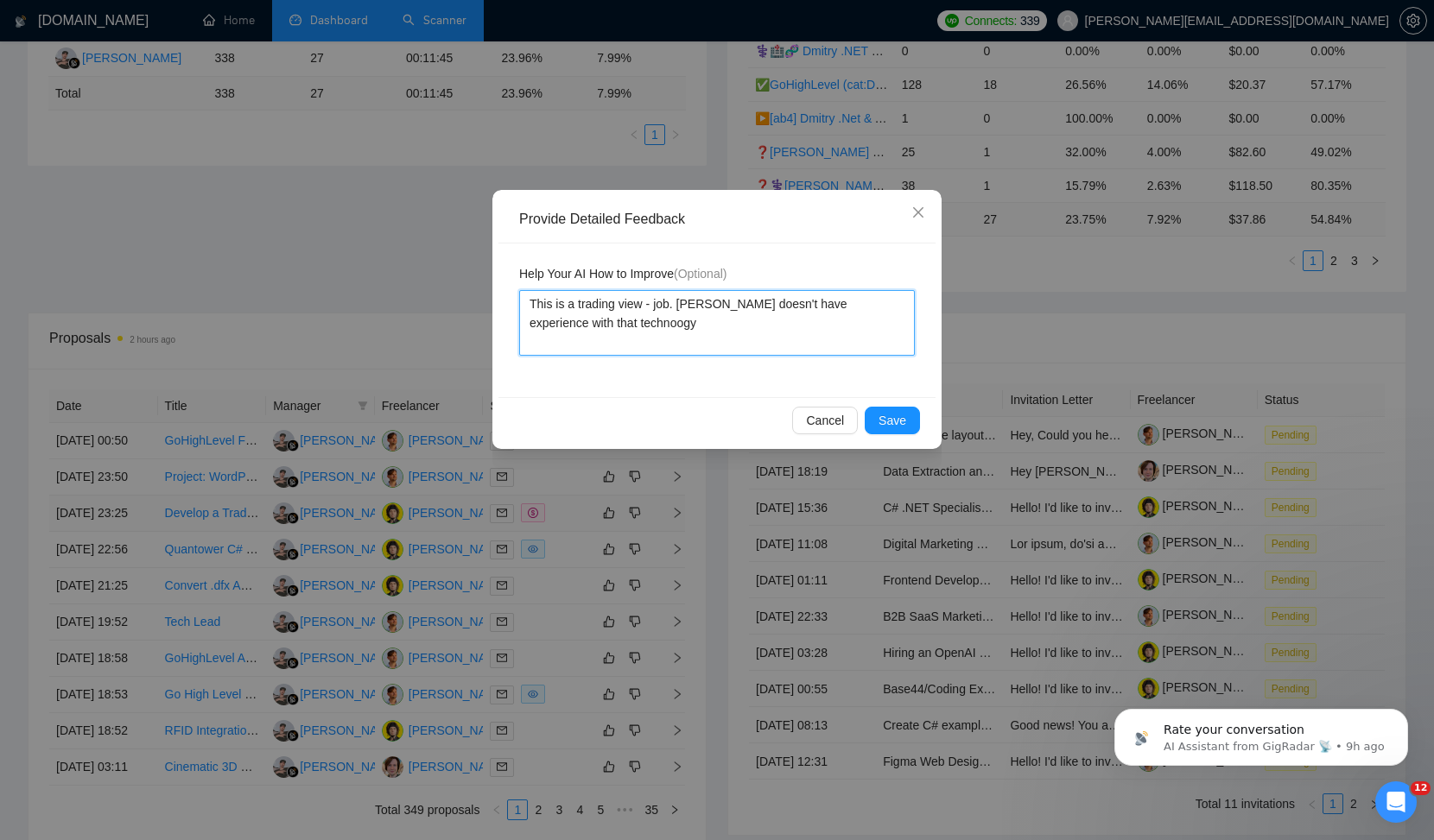
type textarea "This is a trading view - job. [PERSON_NAME] doesn't have experience with that t…"
click at [902, 411] on span "Save" at bounding box center [892, 420] width 28 height 19
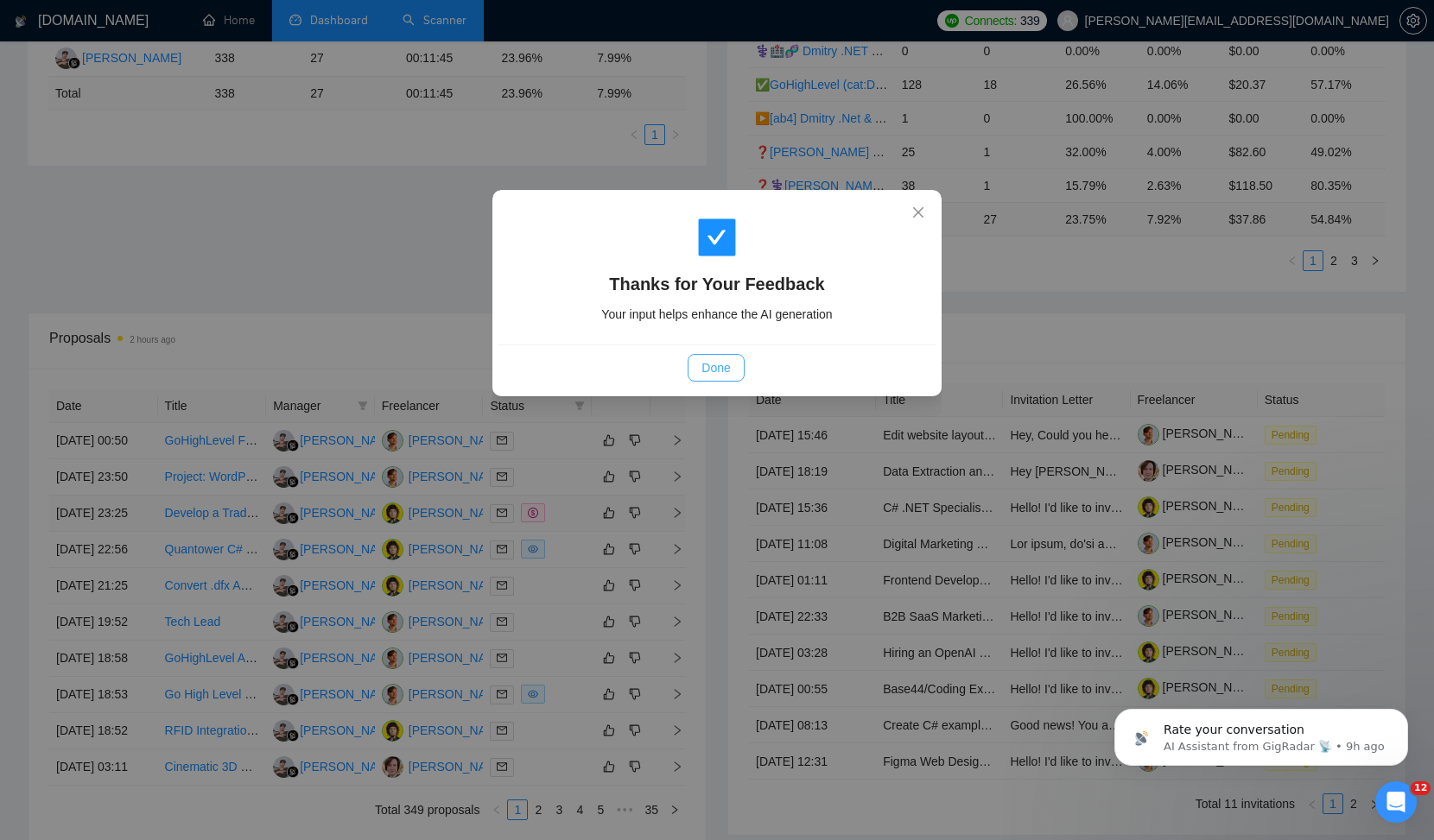
click at [725, 367] on span "Done" at bounding box center [716, 367] width 29 height 19
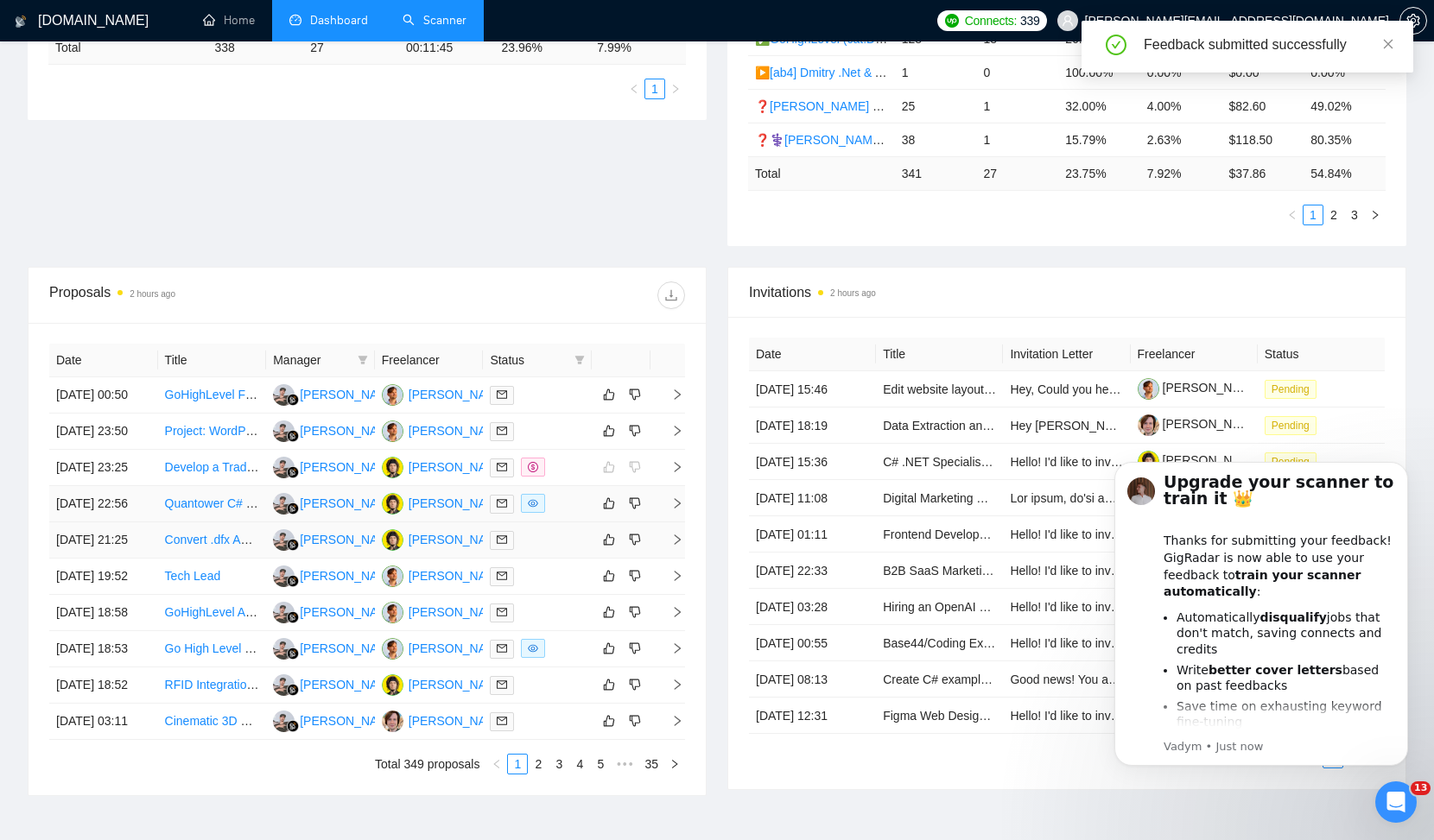
scroll to position [429, 0]
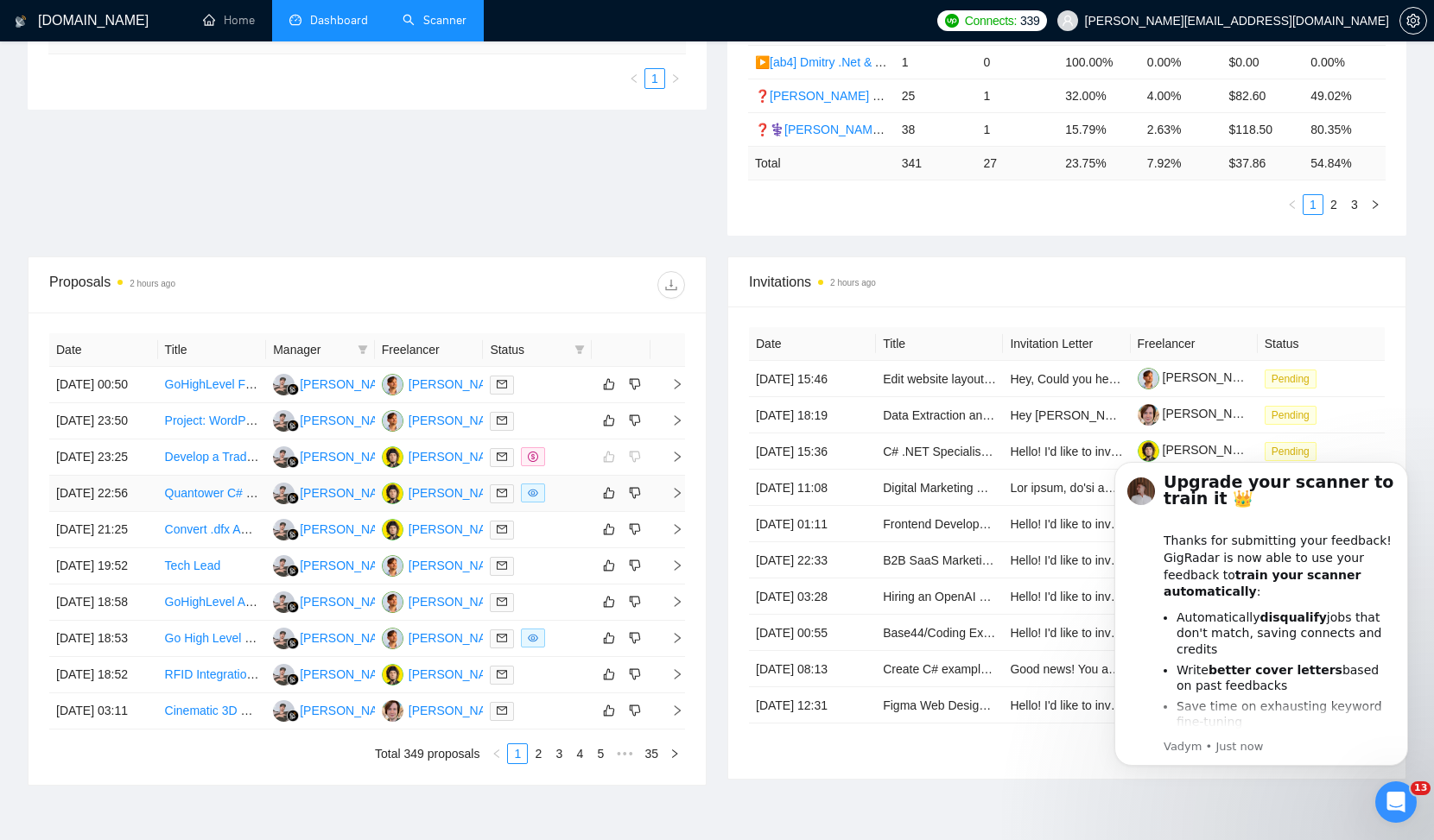
click at [209, 500] on link "Quantower C# Developer for Trading Strategy" at bounding box center [287, 492] width 246 height 14
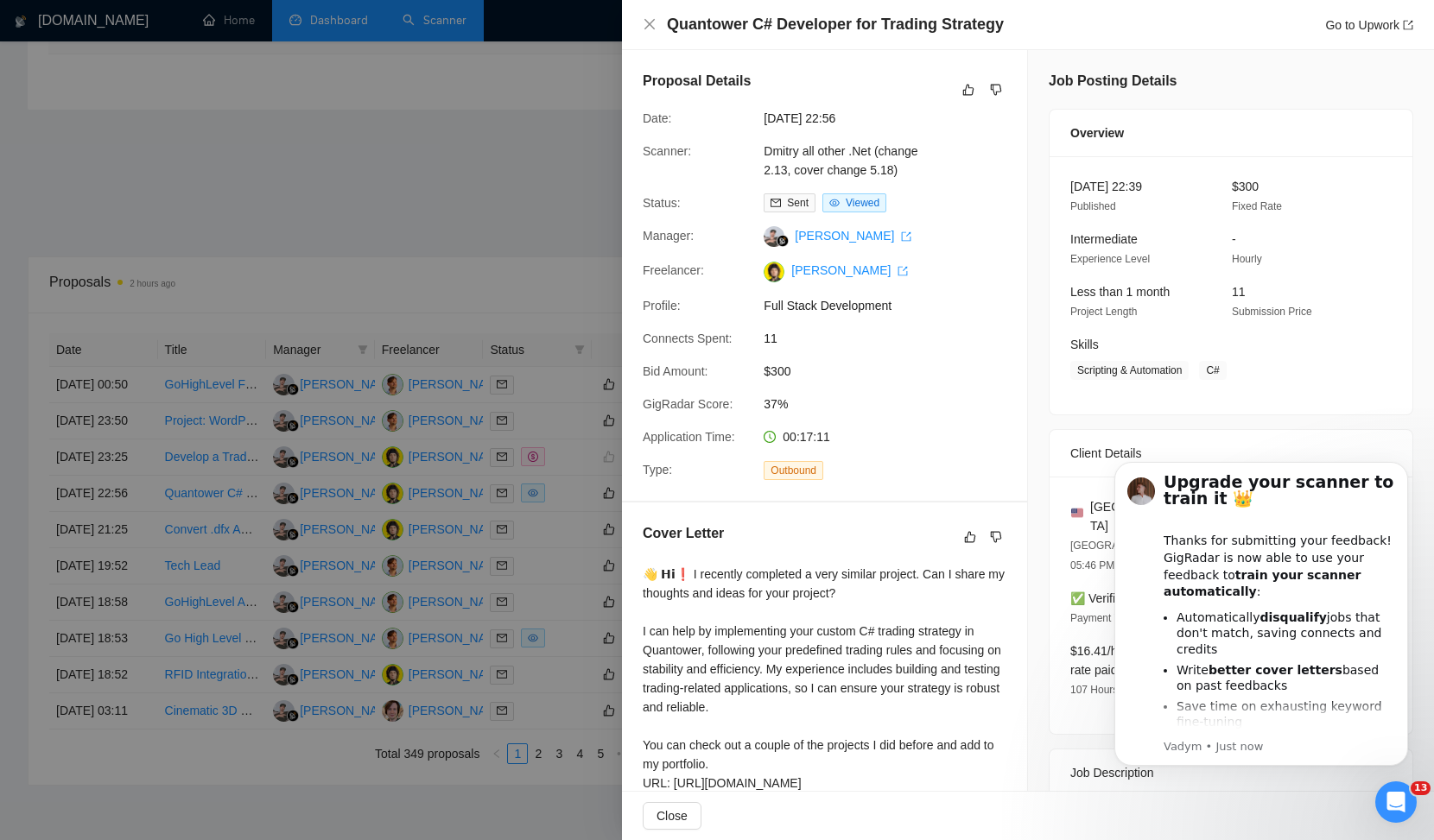
click at [486, 571] on div at bounding box center [717, 420] width 1434 height 840
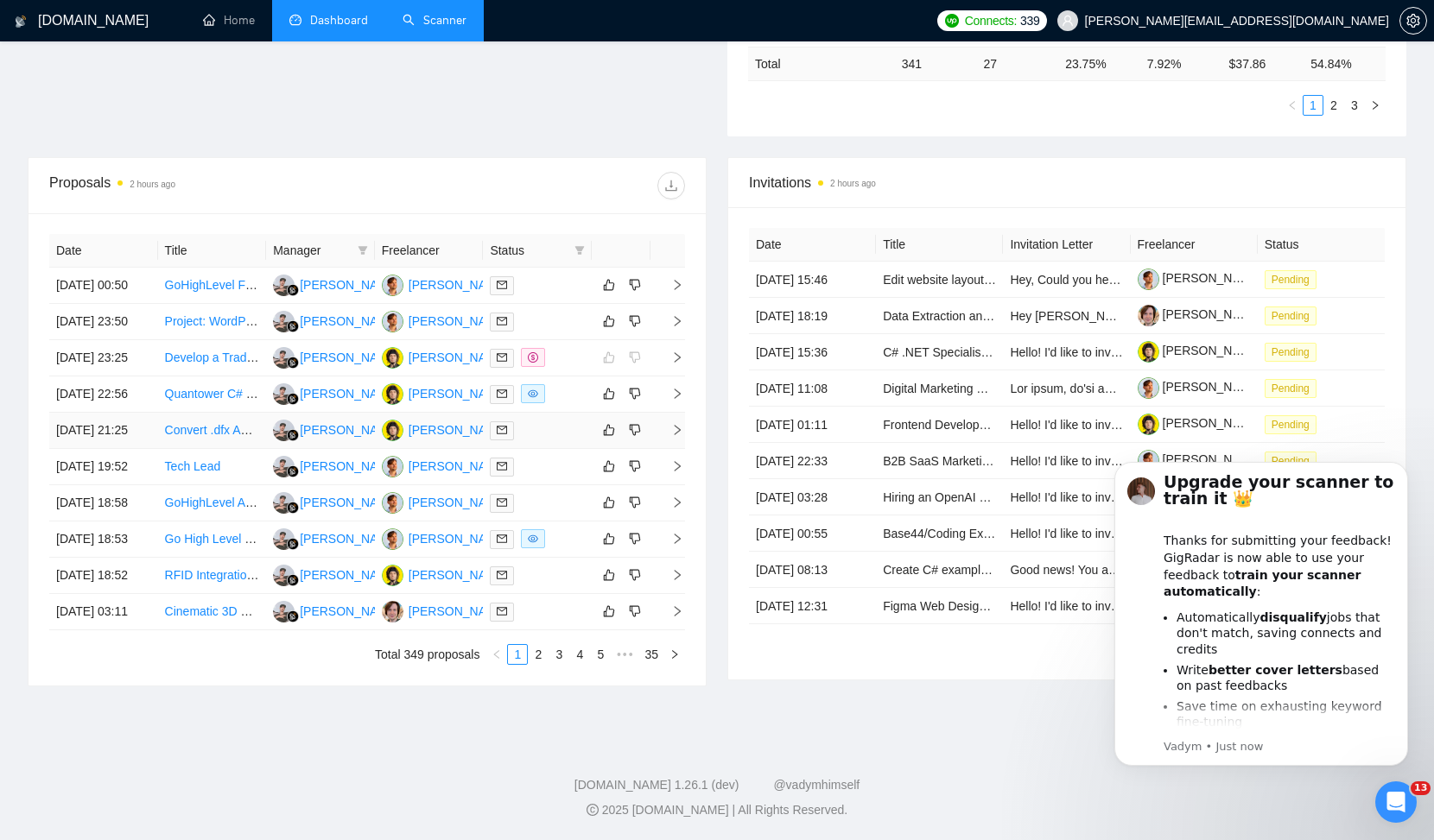
scroll to position [692, 0]
click at [541, 652] on link "2" at bounding box center [538, 654] width 19 height 19
click at [200, 495] on link "TypeScript/Node.js Developer for Debugging & Cold Email SaaS" at bounding box center [338, 501] width 346 height 14
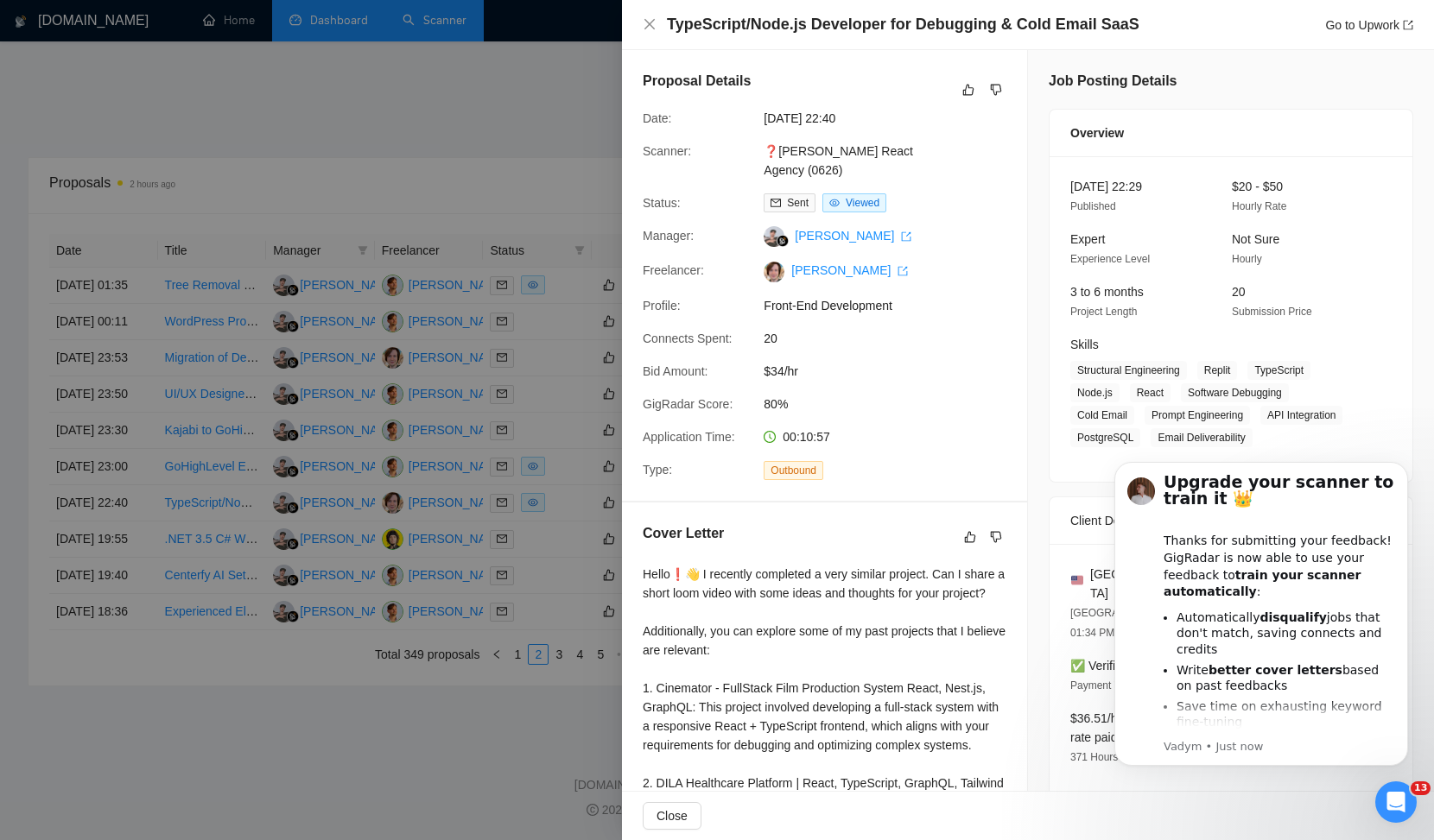
click at [349, 698] on div at bounding box center [717, 420] width 1434 height 840
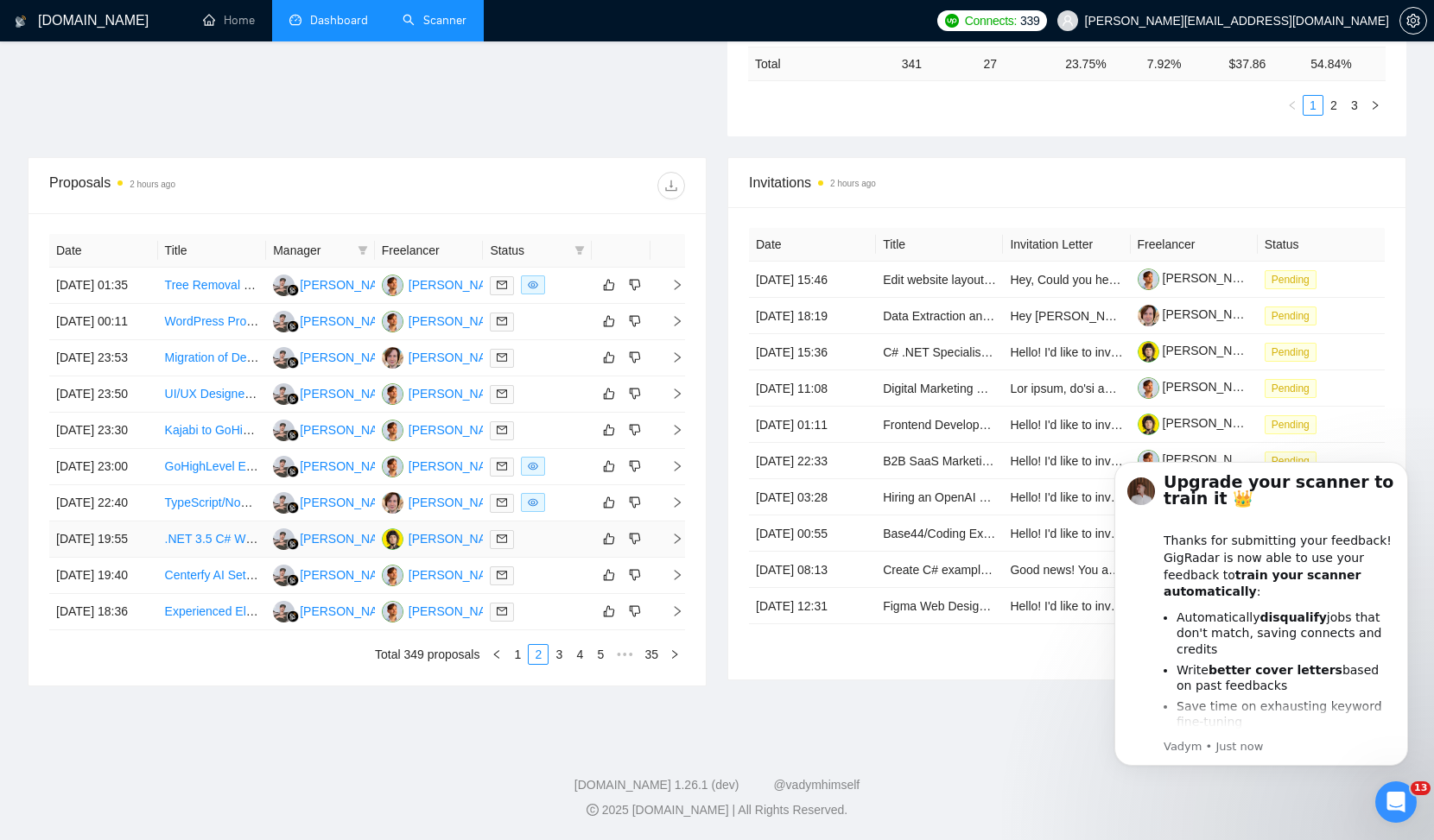
scroll to position [660, 0]
click at [559, 664] on link "3" at bounding box center [558, 654] width 19 height 19
click at [225, 350] on link "Edit website layout (CSS, JS) + chat solution. On wordpress" at bounding box center [325, 357] width 322 height 14
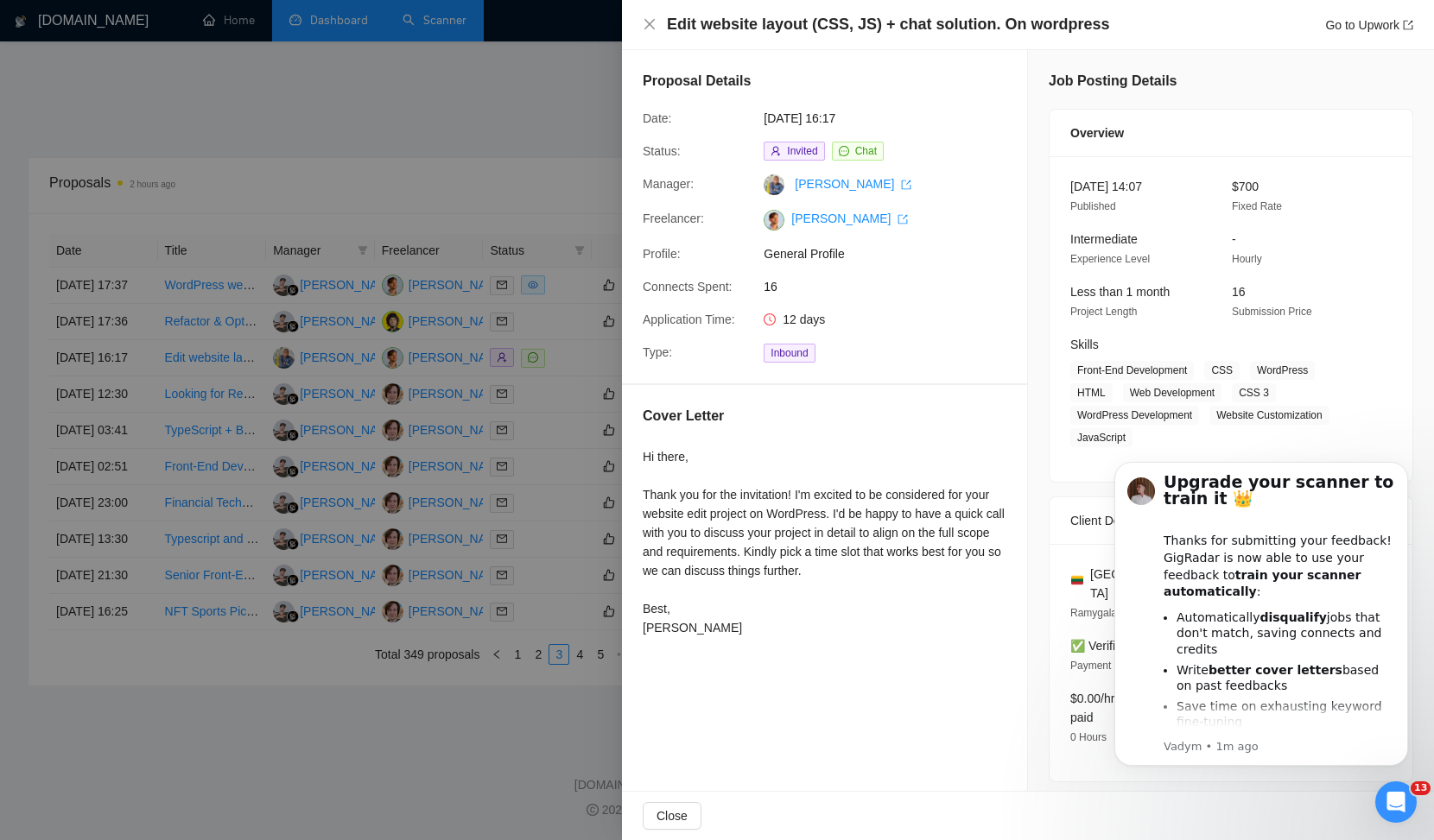
click at [671, 324] on span "Application Time:" at bounding box center [688, 319] width 93 height 14
click at [721, 323] on span "Application Time:" at bounding box center [688, 319] width 93 height 14
click at [768, 425] on div "Cover Letter" at bounding box center [824, 420] width 364 height 28
click at [449, 445] on div at bounding box center [717, 420] width 1434 height 840
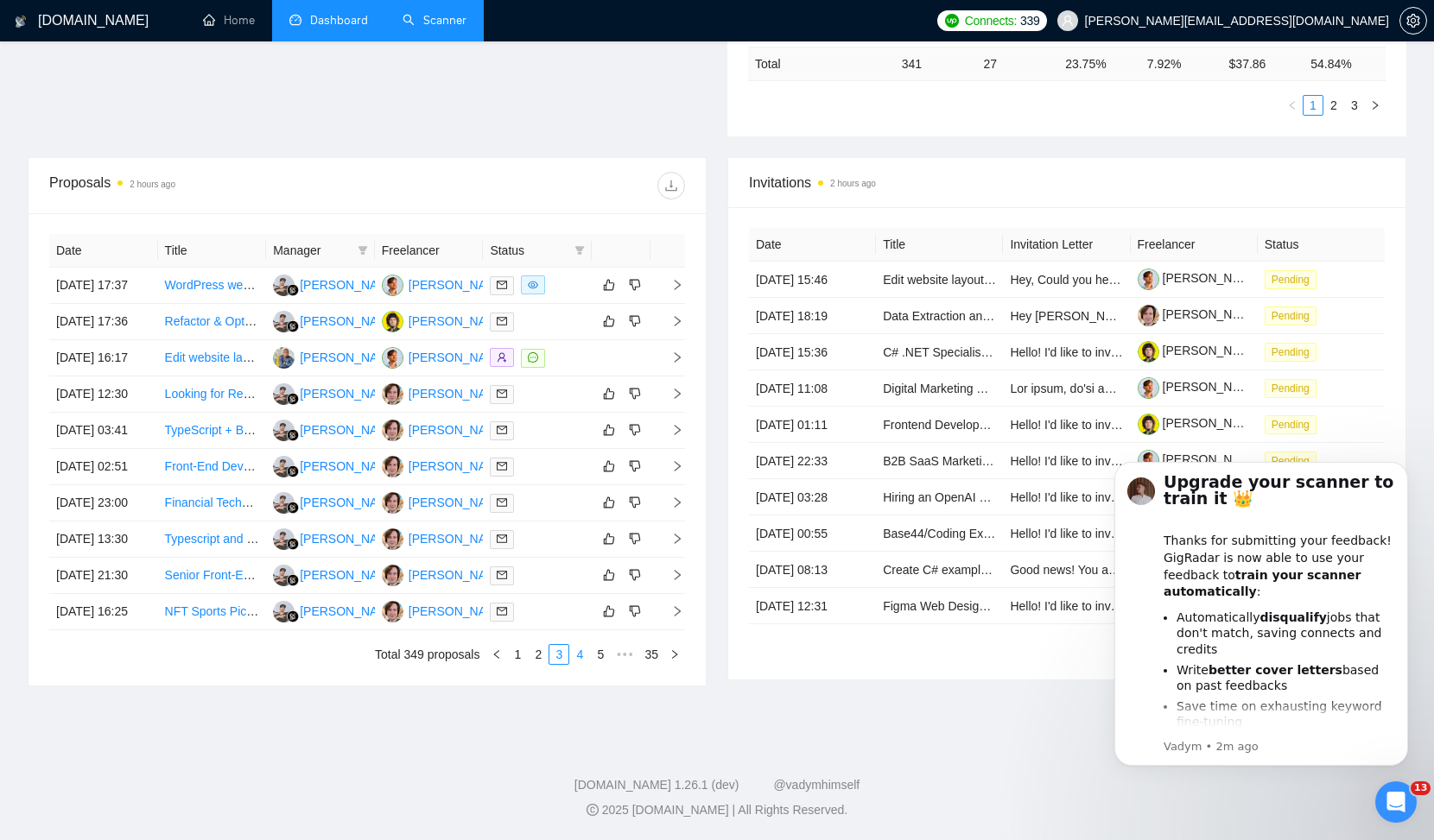
click at [578, 664] on link "4" at bounding box center [579, 654] width 19 height 19
click at [221, 314] on link "Web Developer & Designer Needed for AI Marketing Website Revamp" at bounding box center [352, 321] width 375 height 14
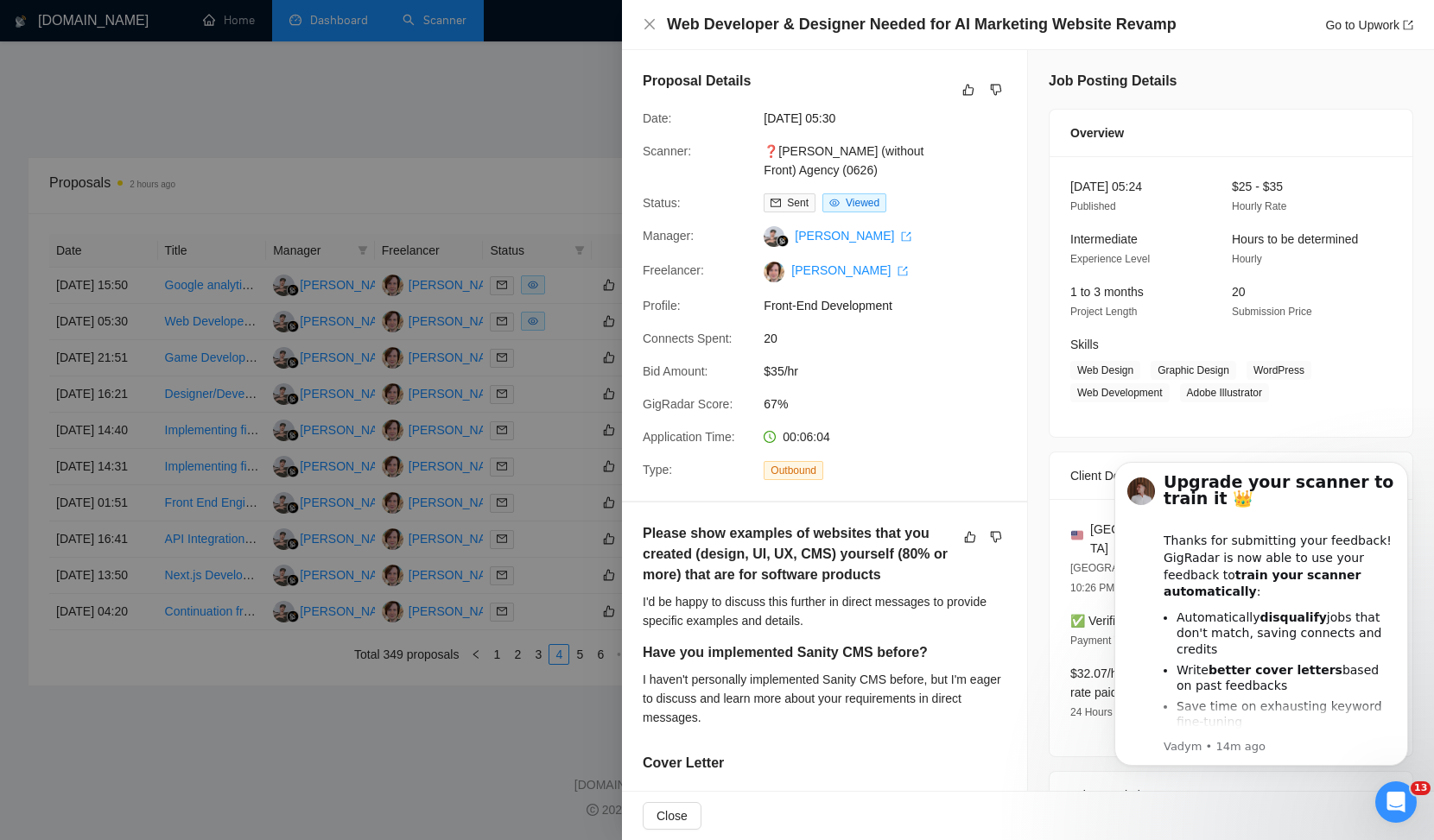
click at [477, 746] on div at bounding box center [717, 420] width 1434 height 840
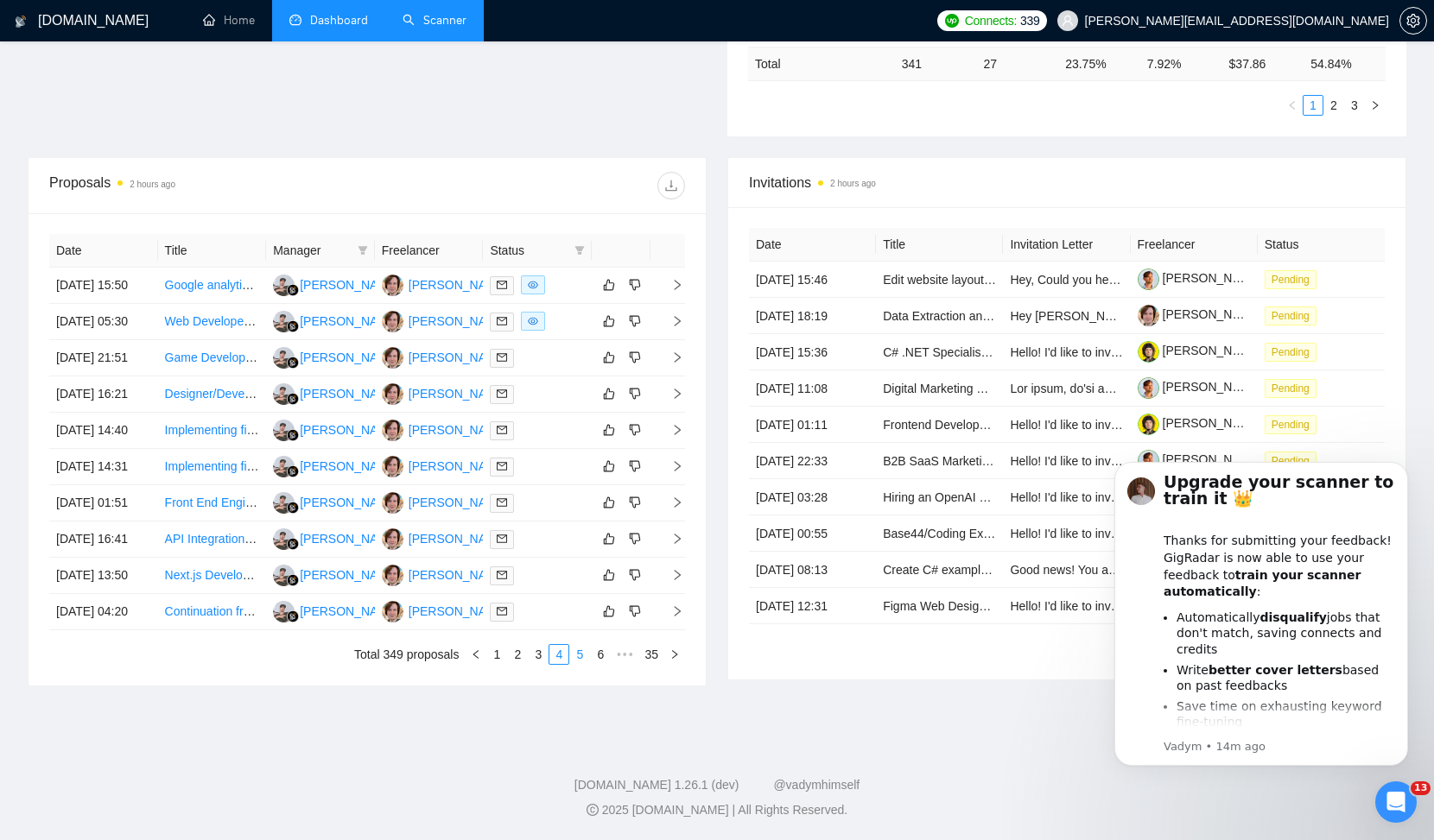
click at [576, 664] on link "5" at bounding box center [579, 654] width 19 height 19
click at [465, 664] on link "1" at bounding box center [468, 654] width 19 height 19
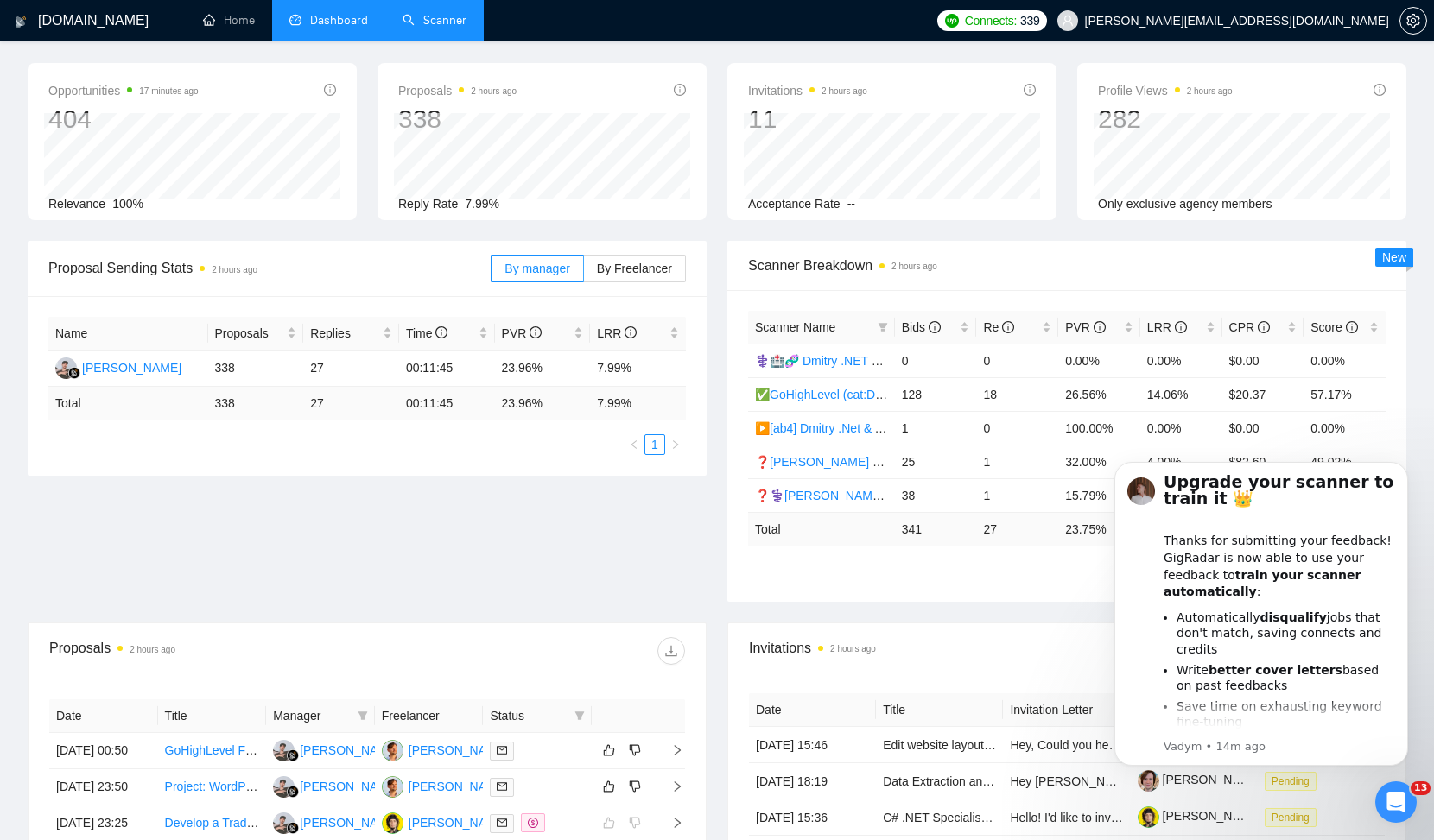
scroll to position [43, 0]
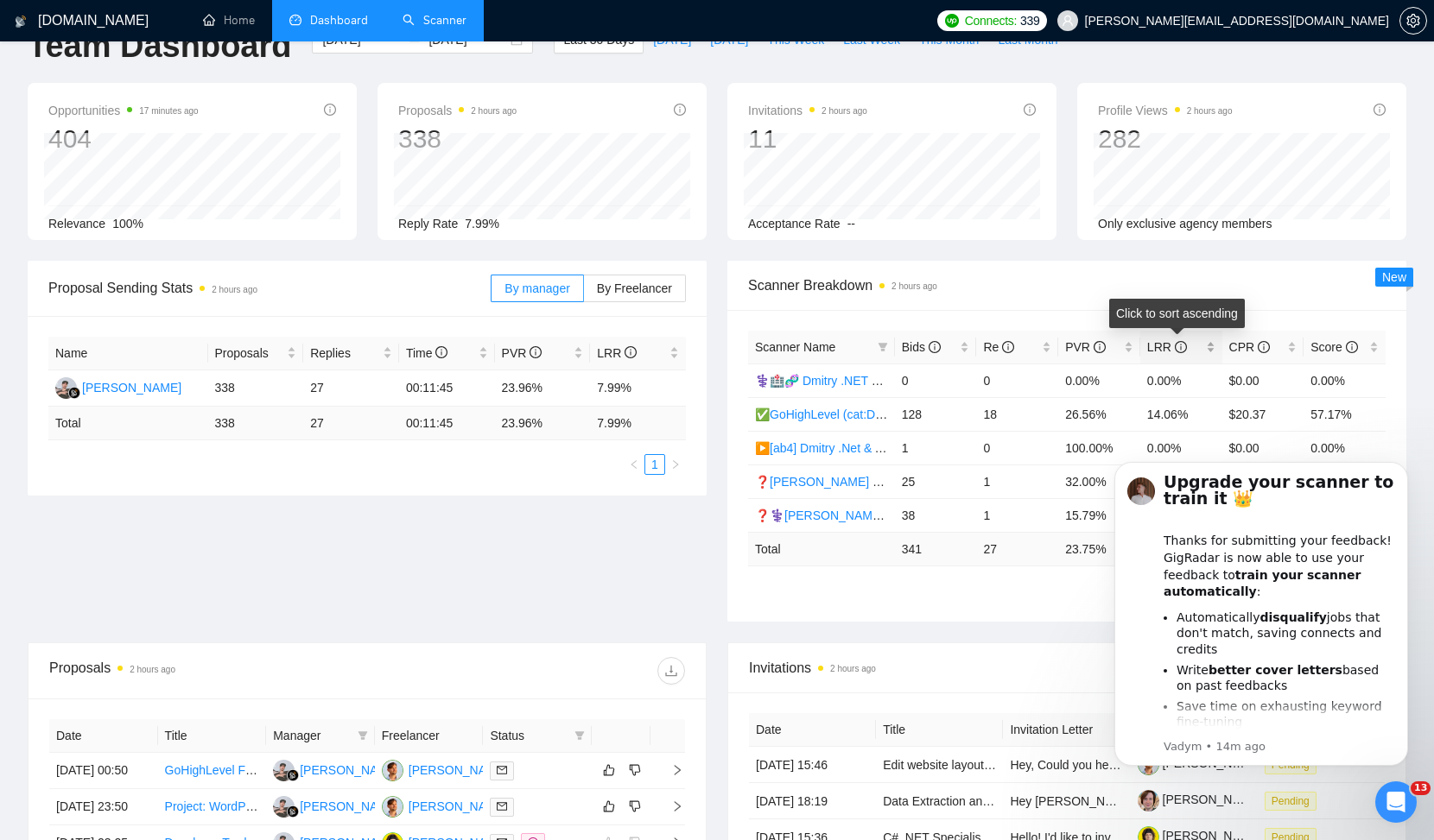
click at [1156, 346] on span "LRR" at bounding box center [1167, 347] width 40 height 14
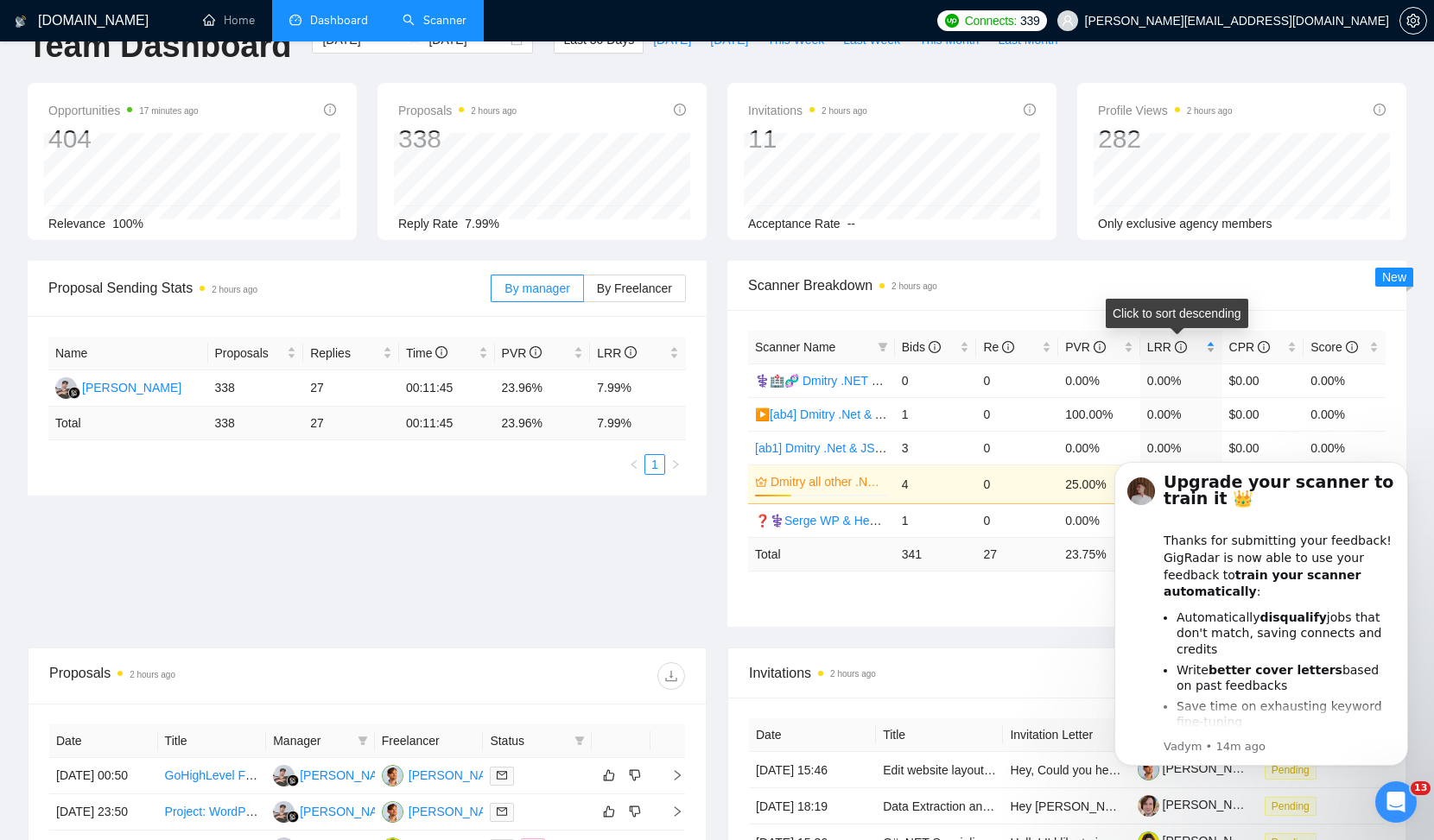
click at [1156, 346] on span "LRR" at bounding box center [1167, 347] width 40 height 14
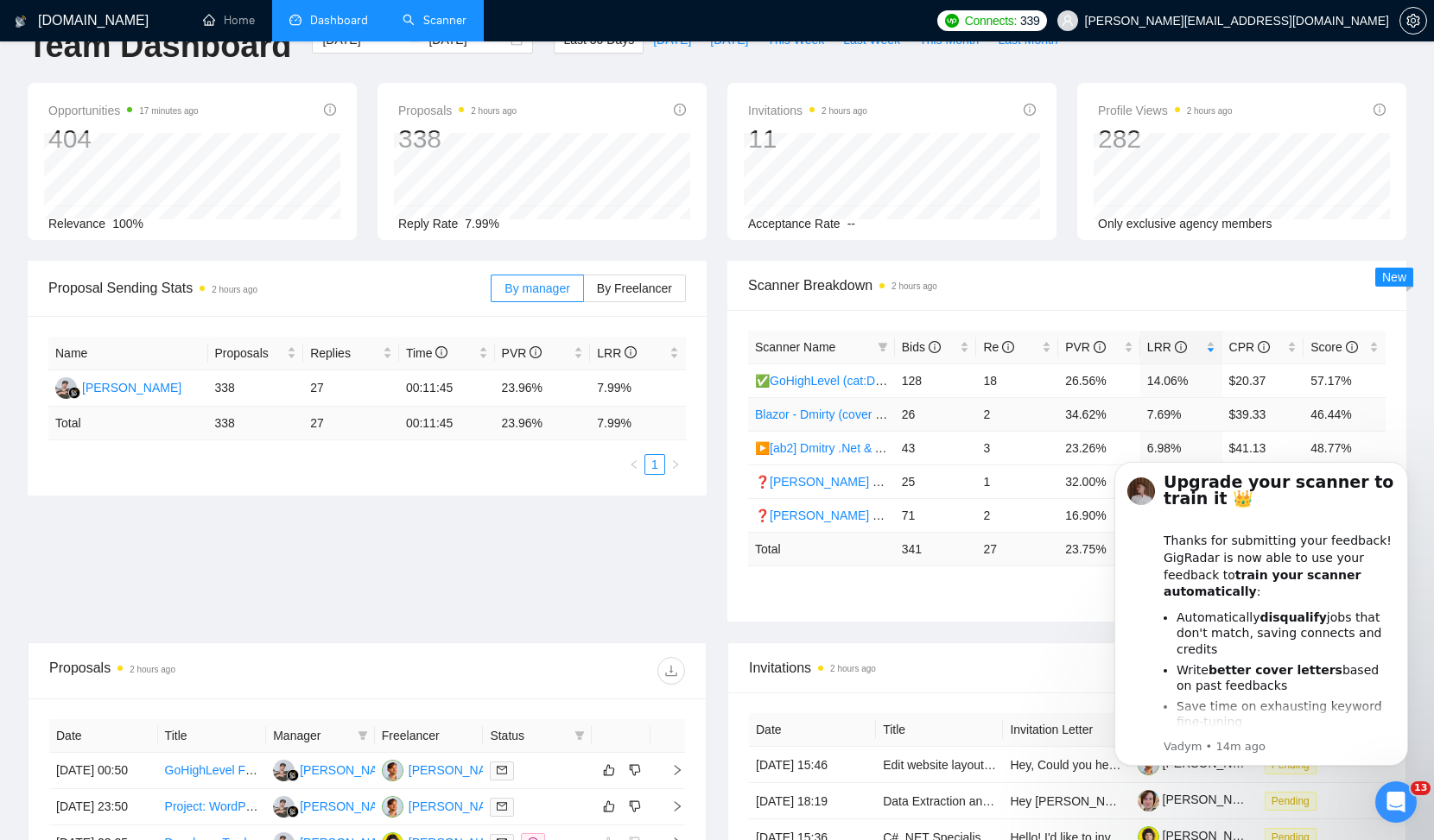
scroll to position [0, 0]
